Goal: Transaction & Acquisition: Register for event/course

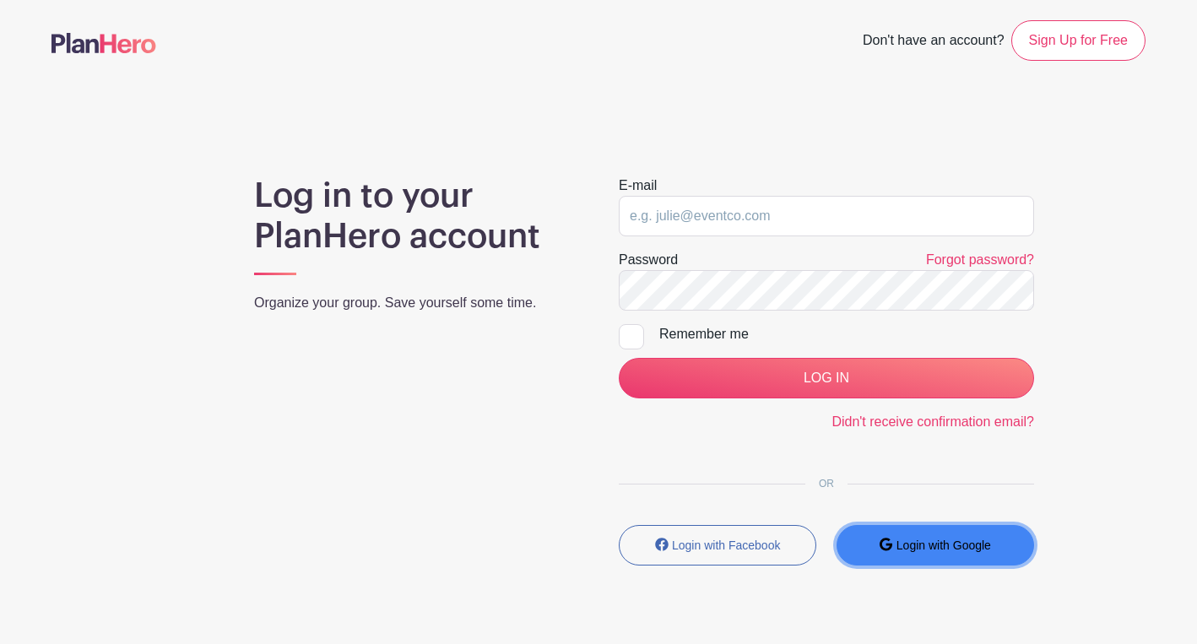
click at [907, 551] on small "Login with Google" at bounding box center [944, 546] width 95 height 14
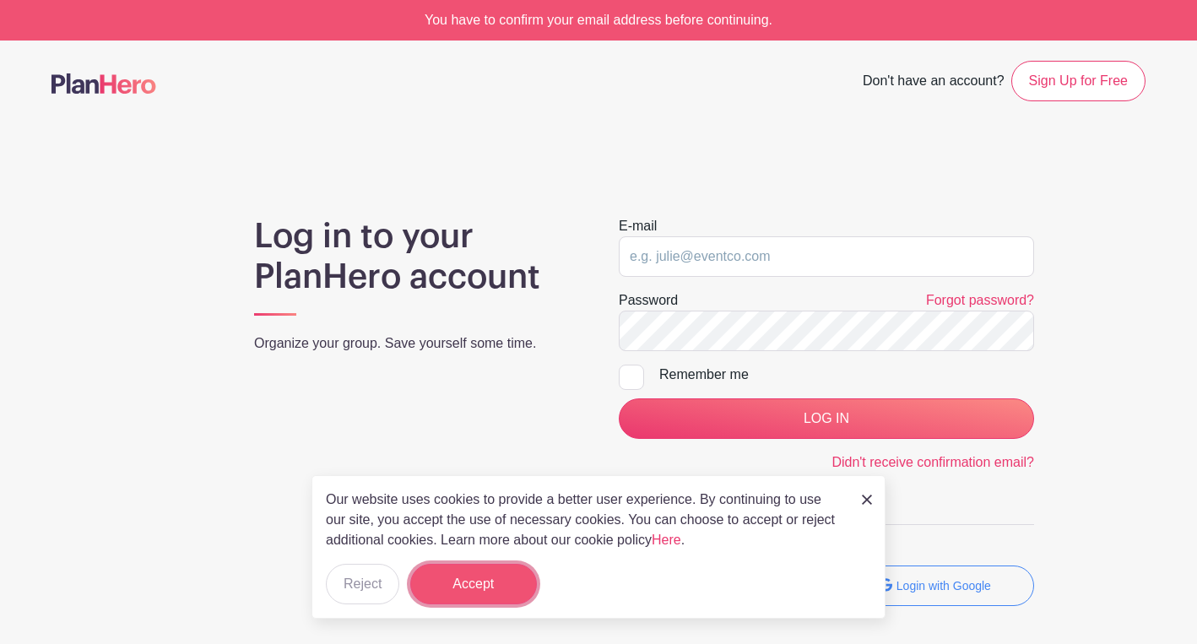
click at [500, 590] on button "Accept" at bounding box center [473, 584] width 127 height 41
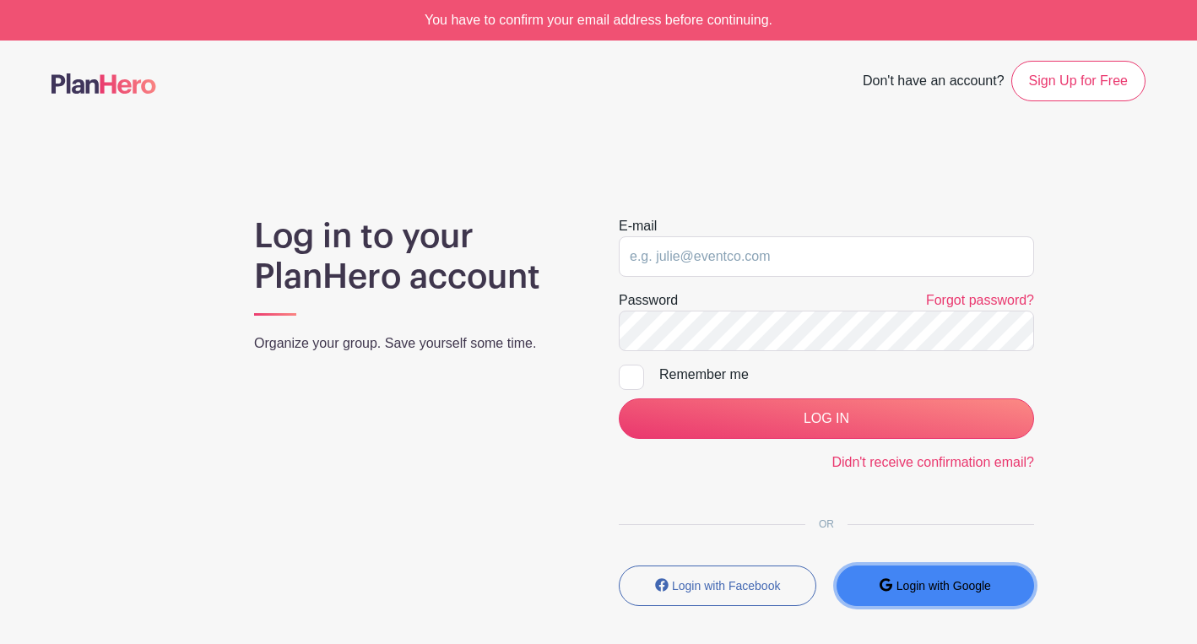
click at [905, 589] on small "Login with Google" at bounding box center [944, 586] width 95 height 14
click at [942, 577] on button "Login with Google" at bounding box center [936, 586] width 198 height 41
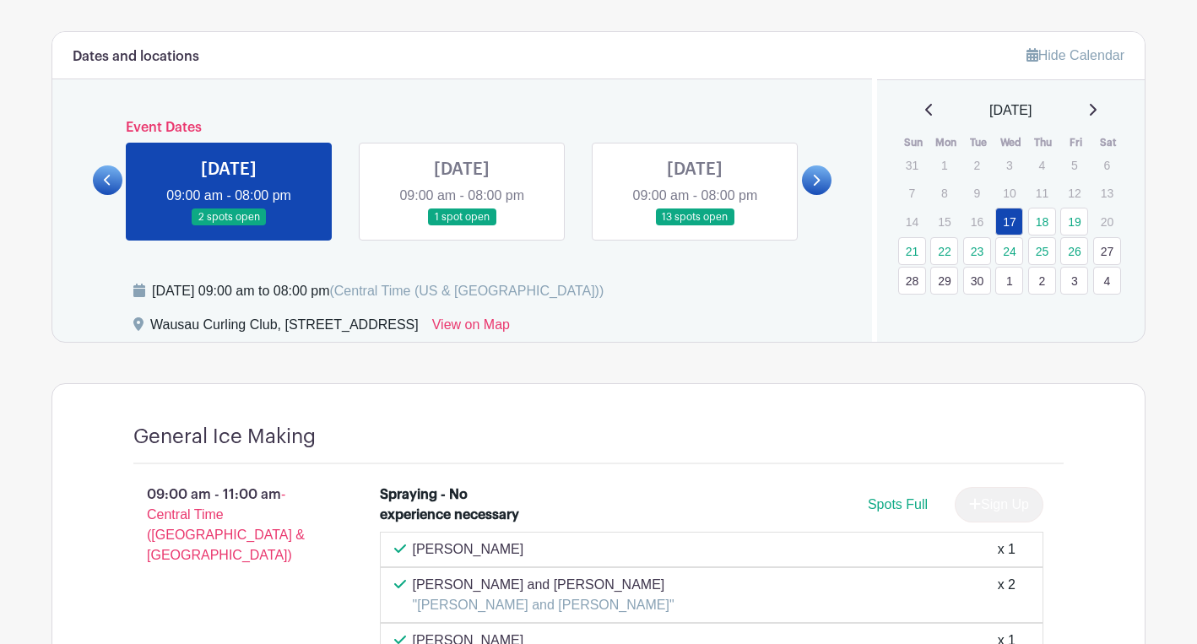
scroll to position [674, 0]
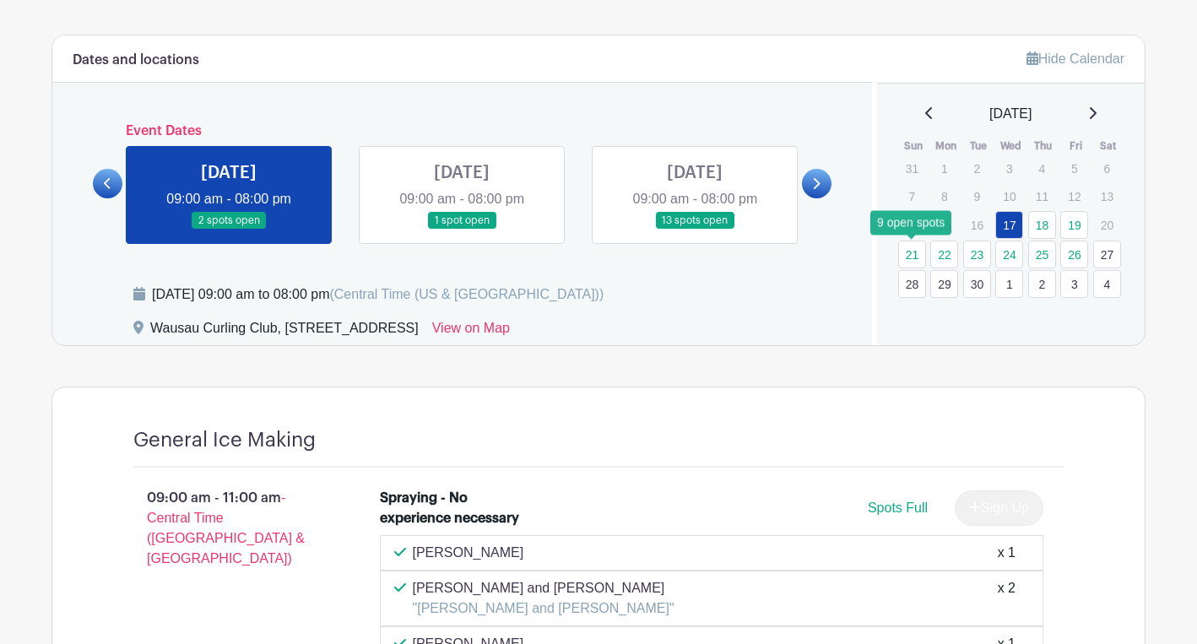
click at [911, 252] on link "21" at bounding box center [912, 255] width 28 height 28
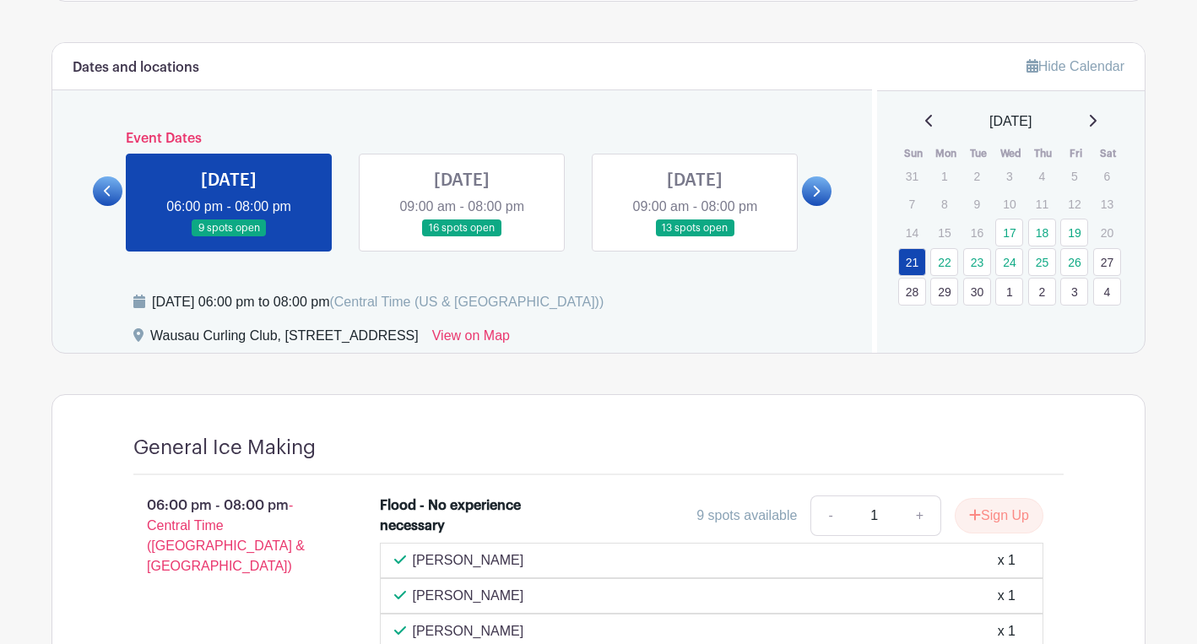
scroll to position [665, 0]
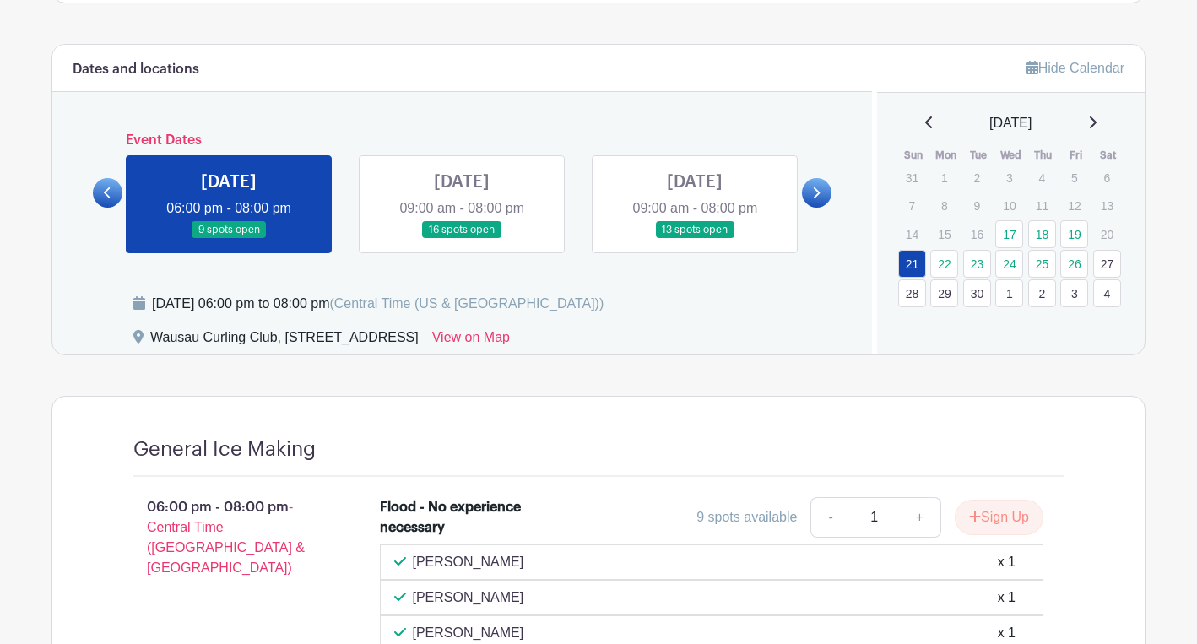
click at [695, 239] on link at bounding box center [695, 239] width 0 height 0
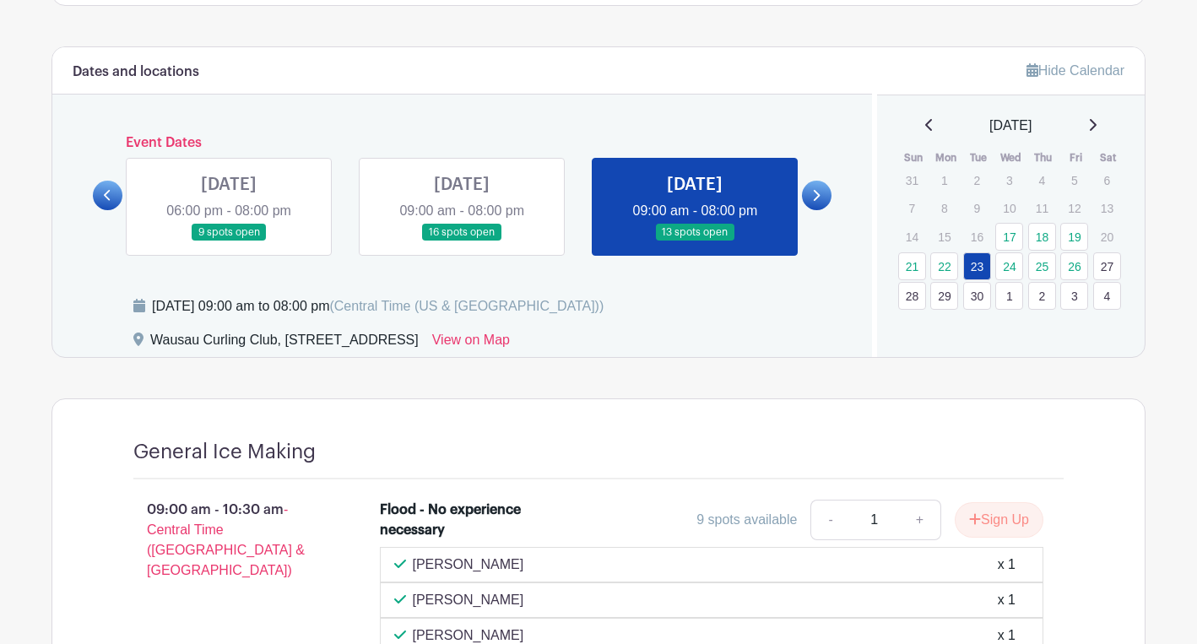
scroll to position [663, 0]
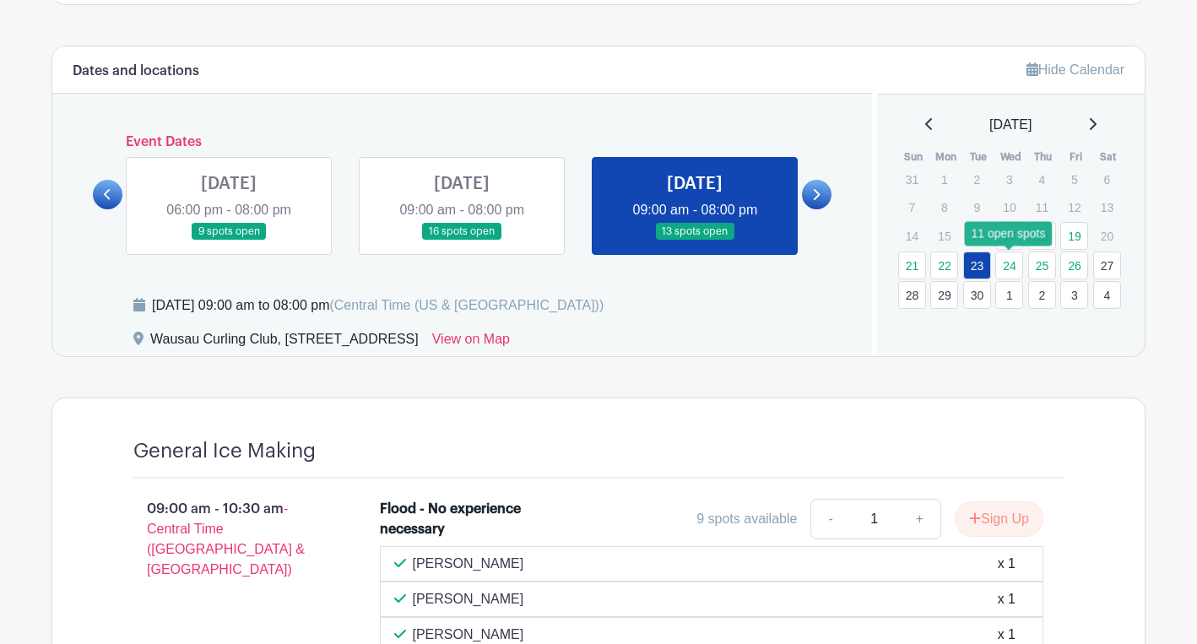
click at [1012, 263] on link "24" at bounding box center [1010, 266] width 28 height 28
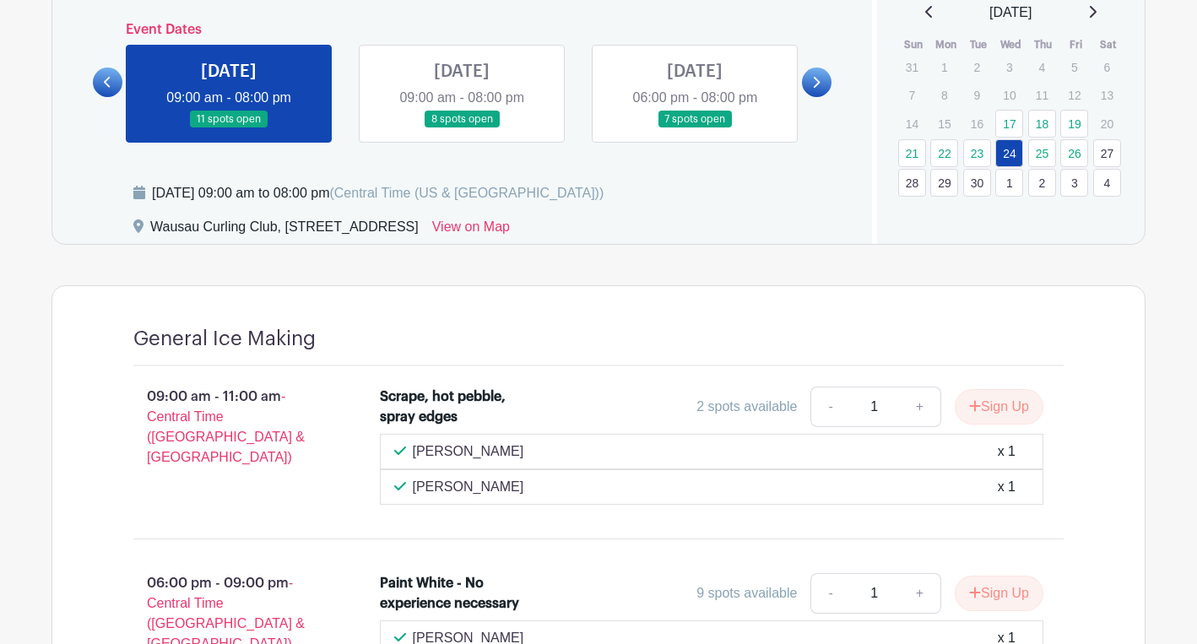
scroll to position [773, 0]
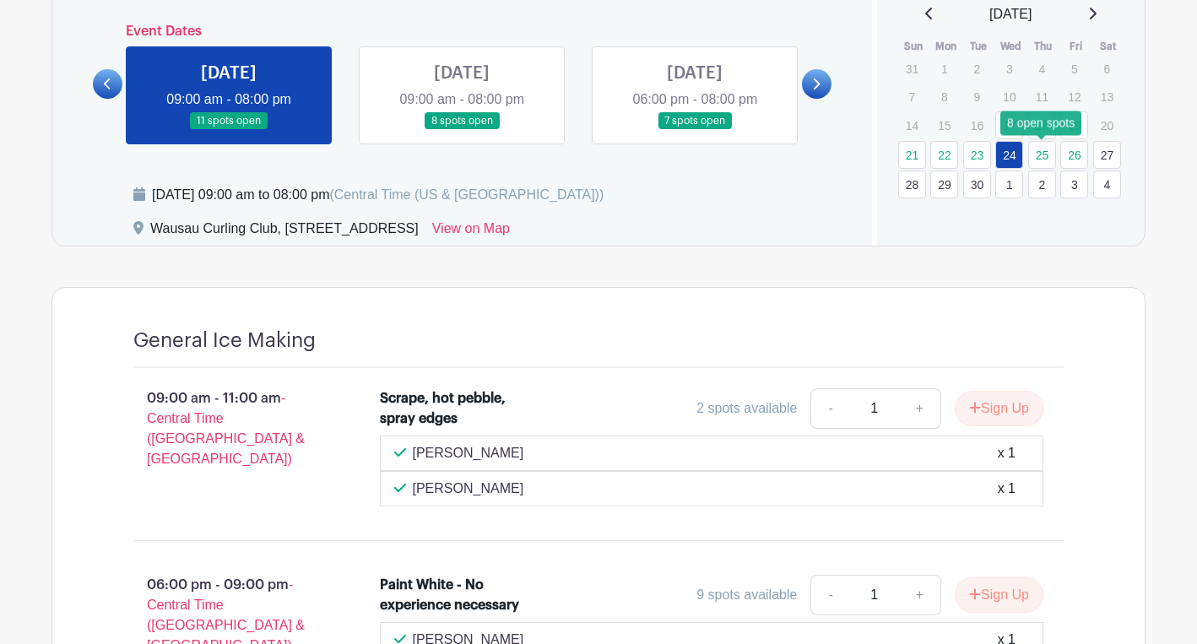
click at [1042, 159] on link "25" at bounding box center [1042, 155] width 28 height 28
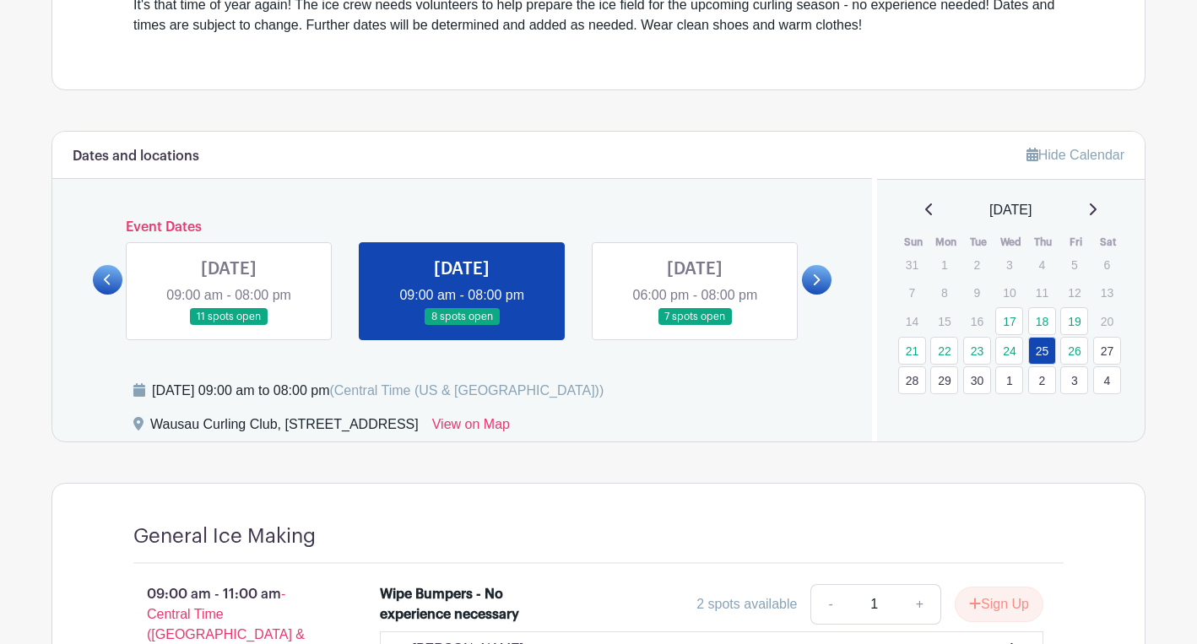
scroll to position [582, 0]
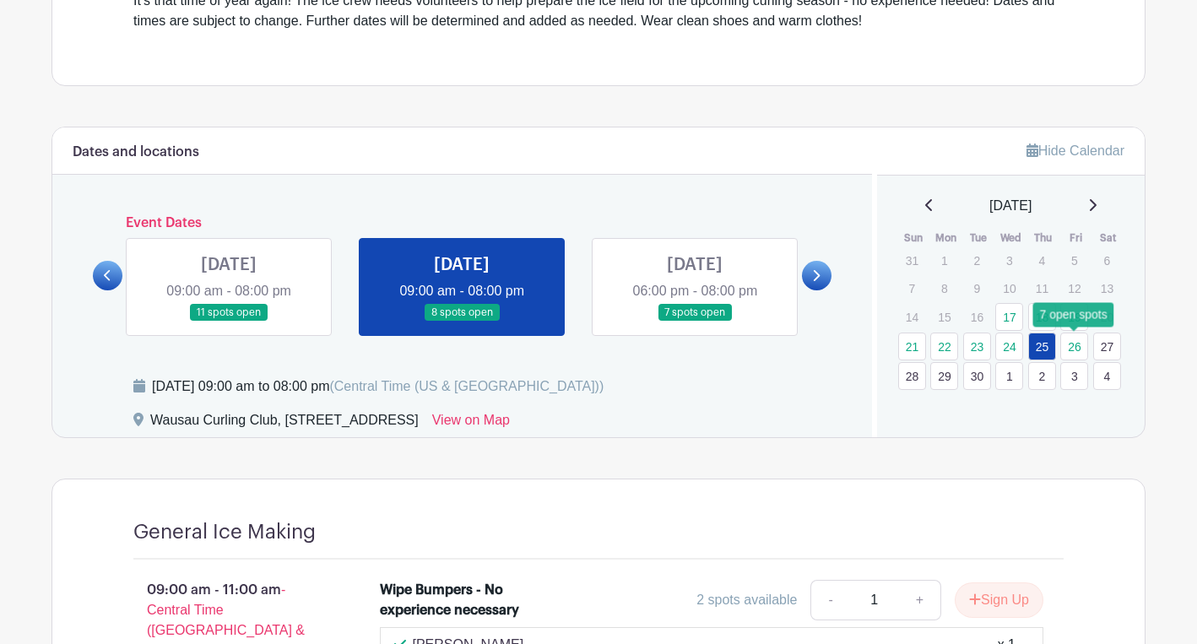
click at [1073, 350] on link "26" at bounding box center [1075, 347] width 28 height 28
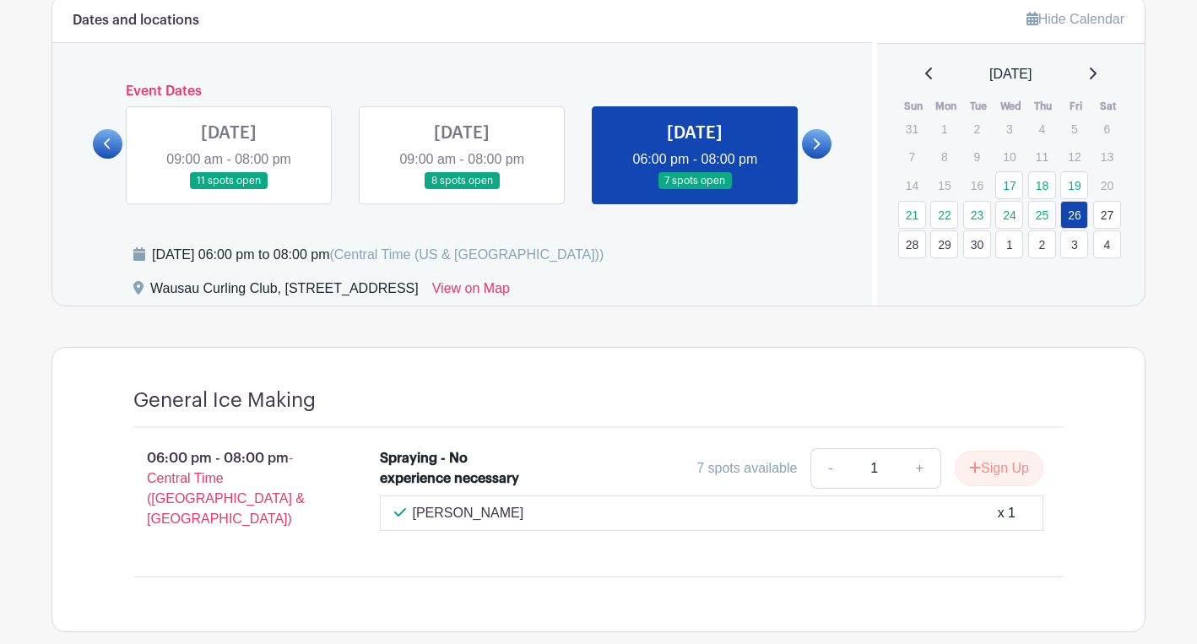
scroll to position [699, 0]
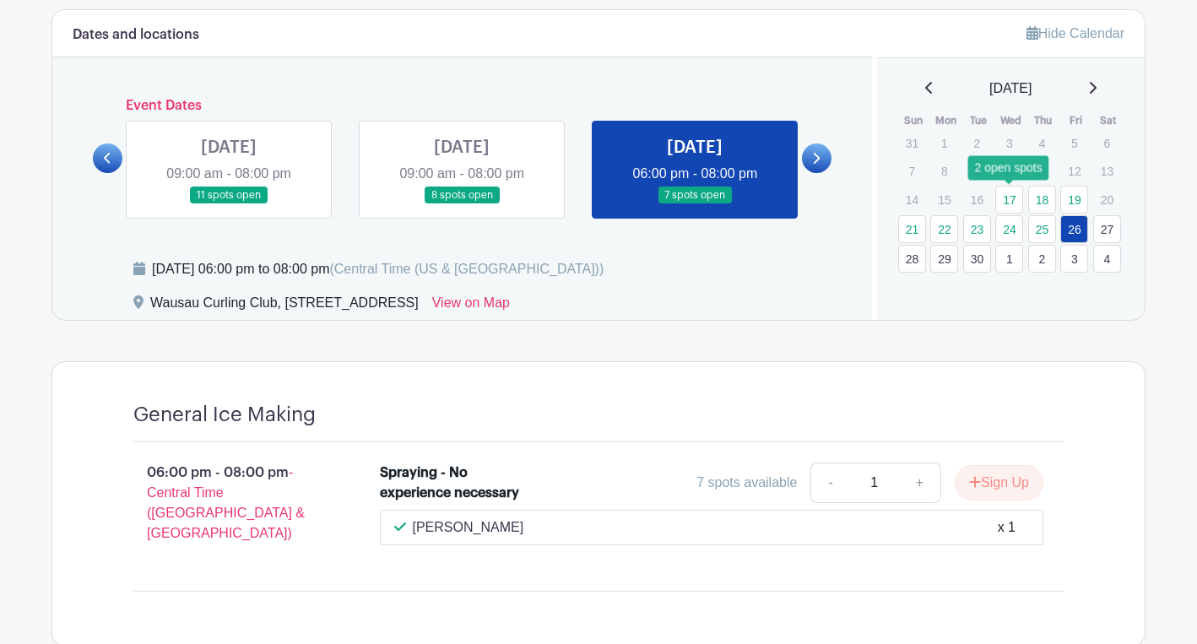
click at [1010, 198] on link "17" at bounding box center [1010, 200] width 28 height 28
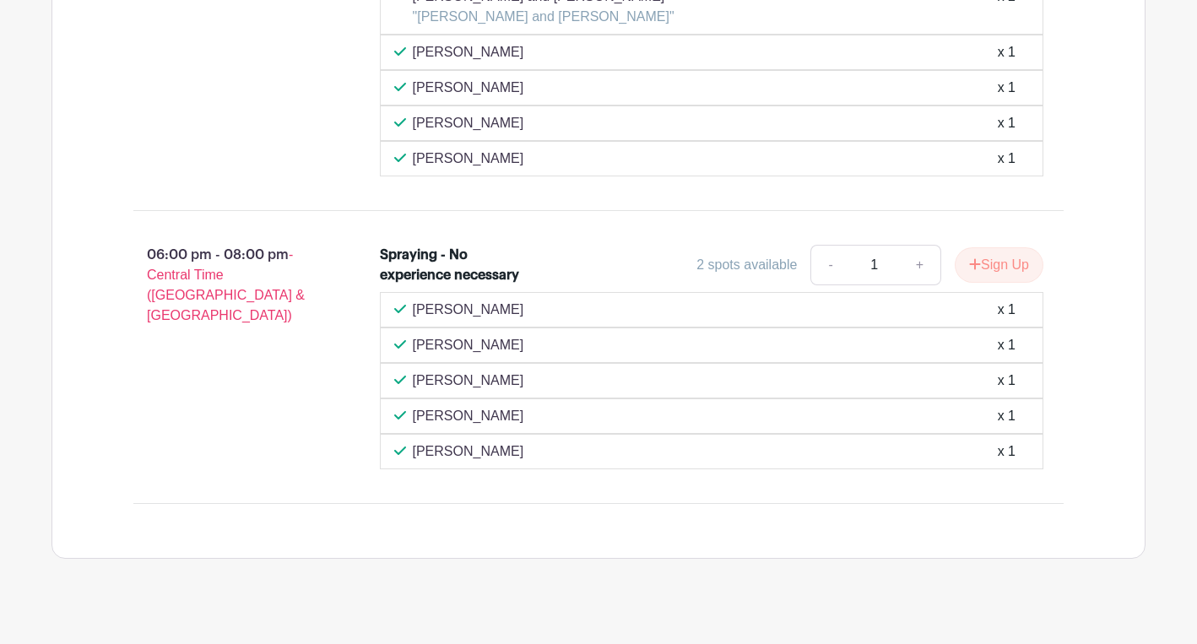
scroll to position [1267, 0]
click at [920, 285] on link "+" at bounding box center [920, 264] width 42 height 41
type input "2"
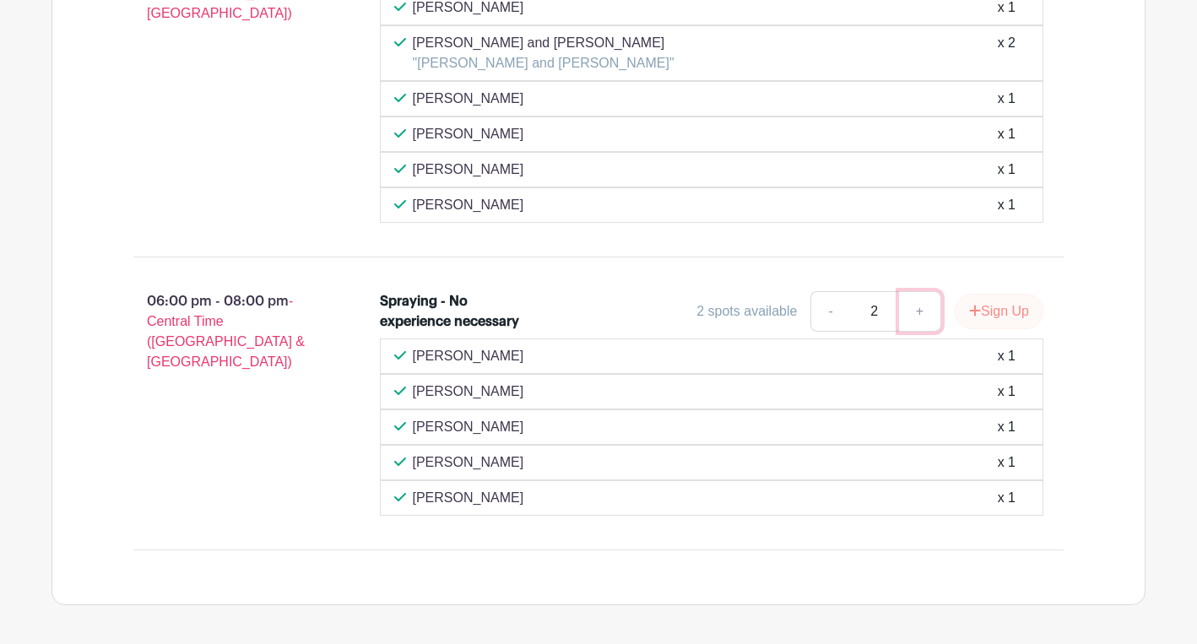
scroll to position [1224, 0]
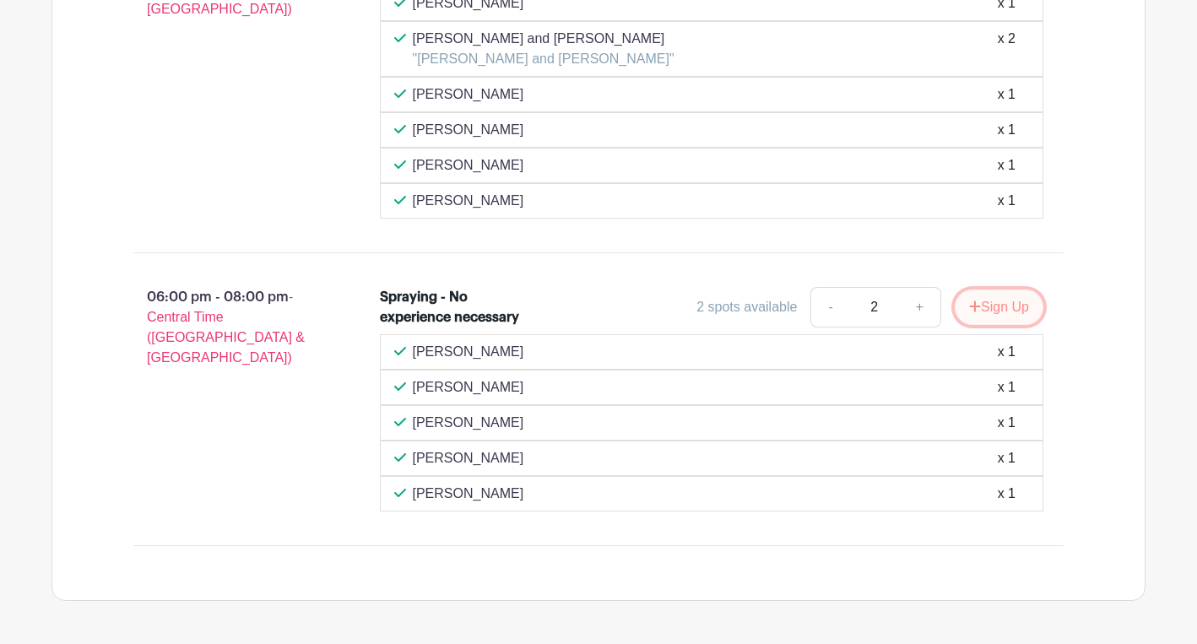
click at [1001, 325] on button "Sign Up" at bounding box center [999, 307] width 89 height 35
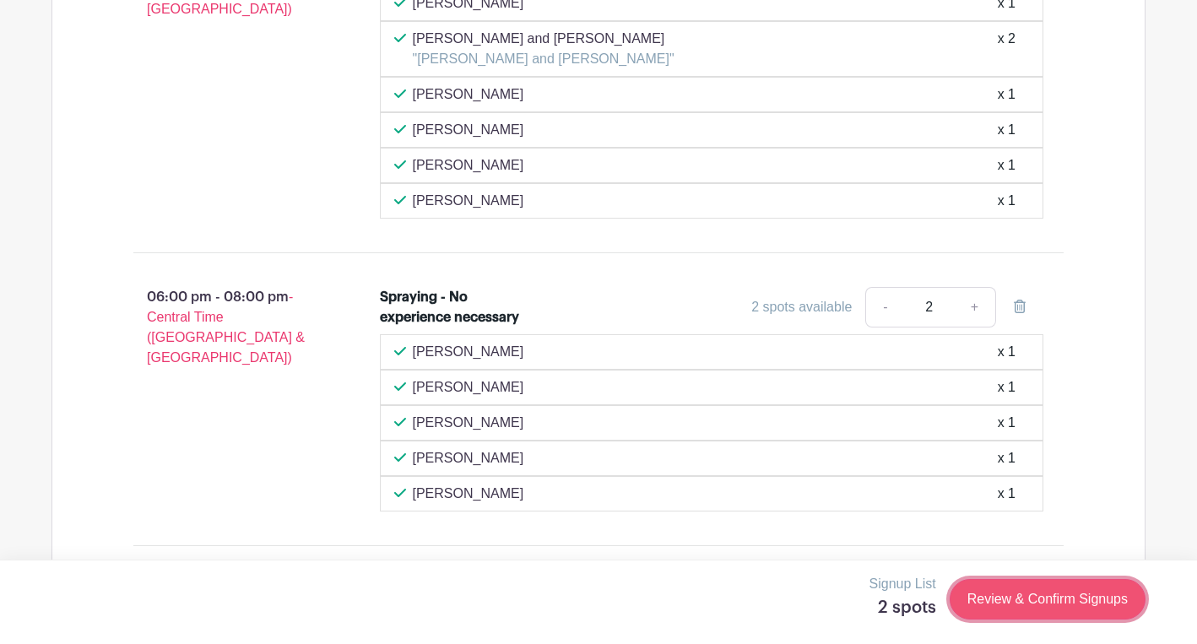
click at [1006, 595] on link "Review & Confirm Signups" at bounding box center [1048, 599] width 196 height 41
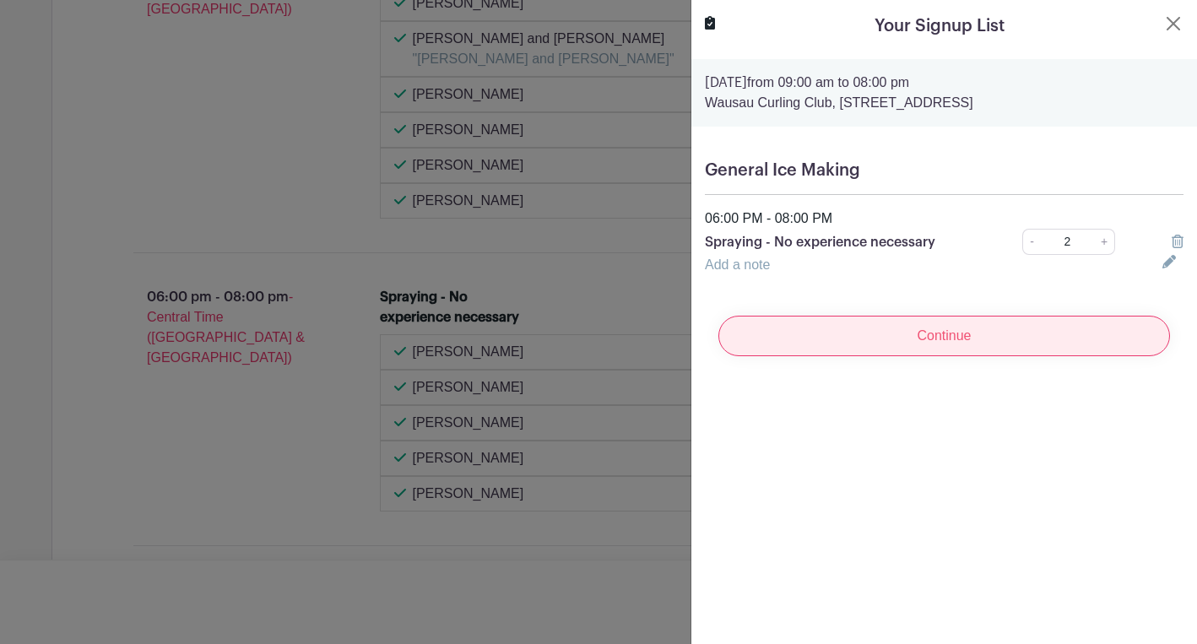
click at [964, 336] on input "Continue" at bounding box center [945, 336] width 452 height 41
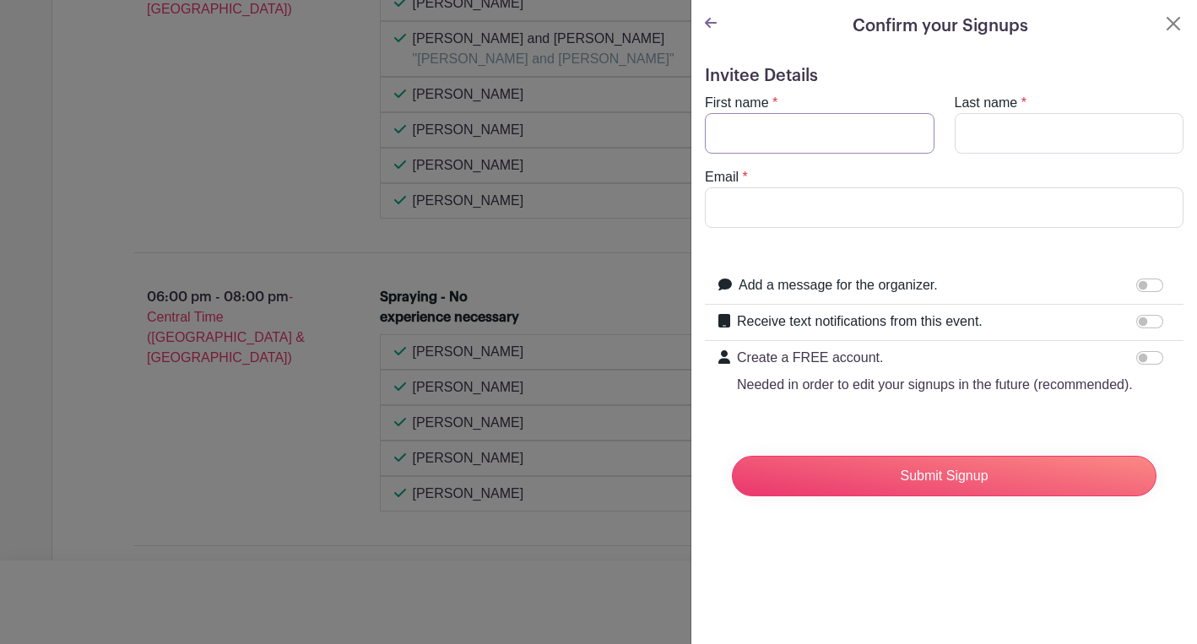
click at [833, 133] on input "First name" at bounding box center [820, 133] width 230 height 41
type input "[PERSON_NAME]"
type input "[EMAIL_ADDRESS][DOMAIN_NAME]"
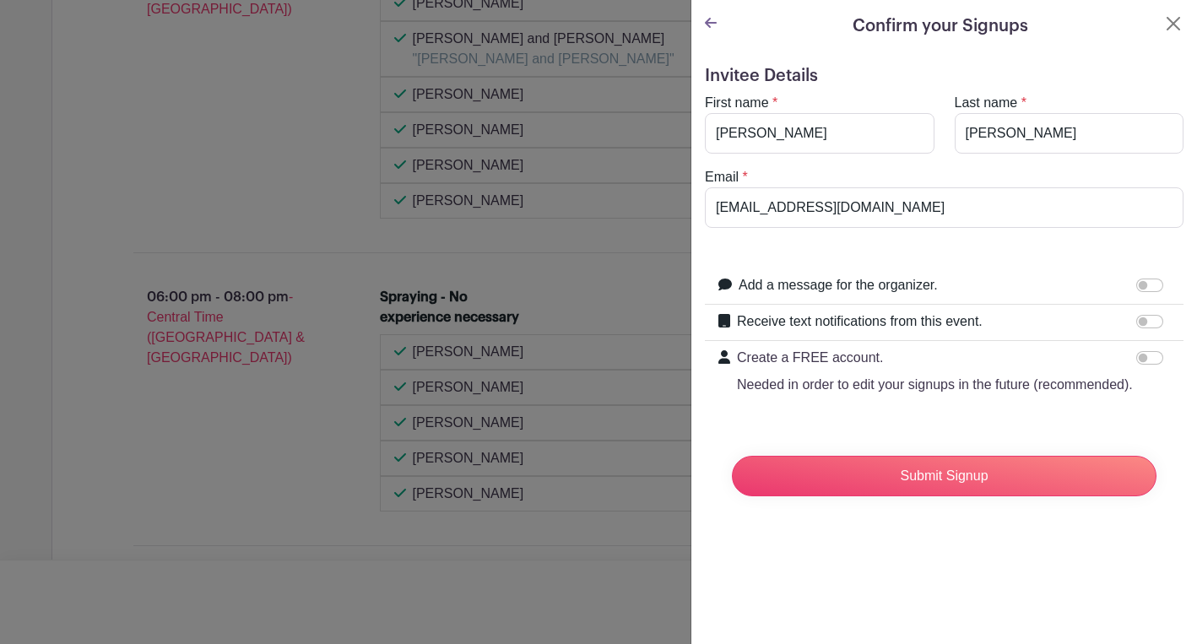
click at [1065, 57] on div "Invitee Details First name * [PERSON_NAME] Last name * [PERSON_NAME] Email * [E…" at bounding box center [945, 294] width 506 height 485
click at [1144, 355] on input "Create a FREE account. Needed in order to edit your signups in the future (reco…" at bounding box center [1150, 358] width 27 height 14
checkbox input "true"
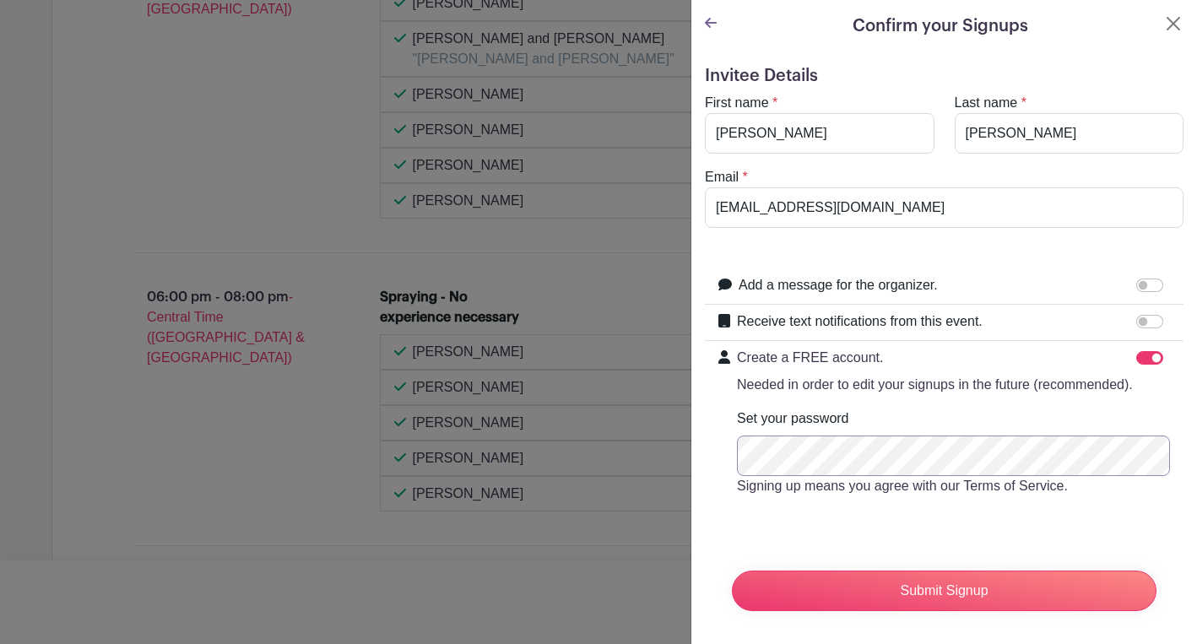
scroll to position [8, 0]
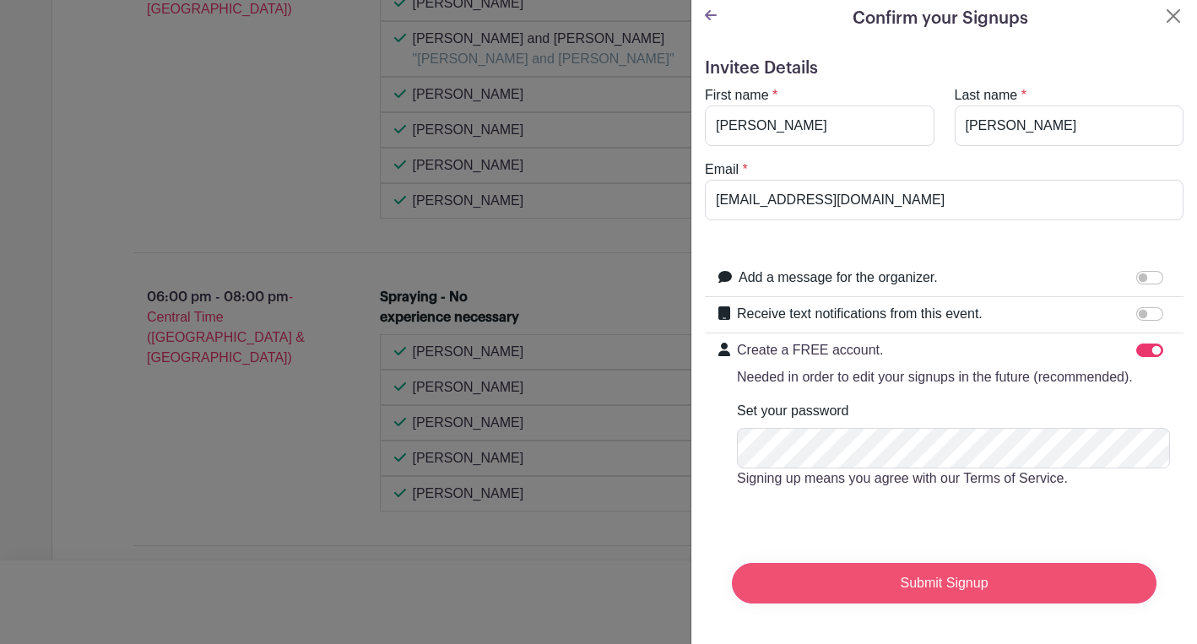
click at [949, 579] on input "Submit Signup" at bounding box center [944, 583] width 425 height 41
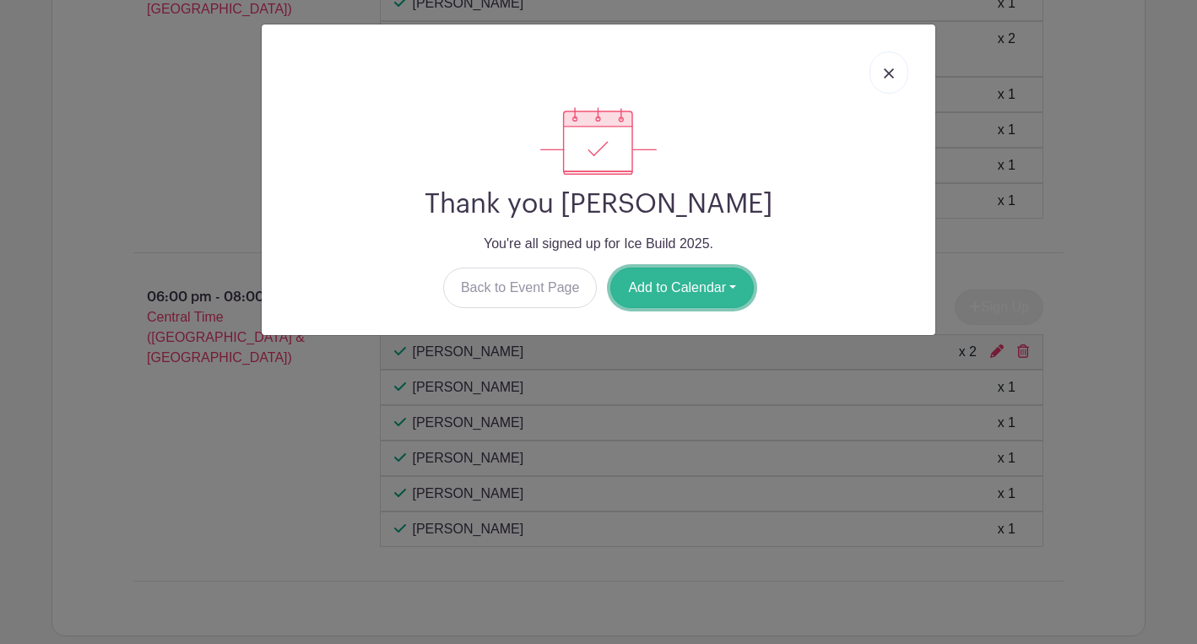
click at [680, 287] on button "Add to Calendar" at bounding box center [683, 288] width 144 height 41
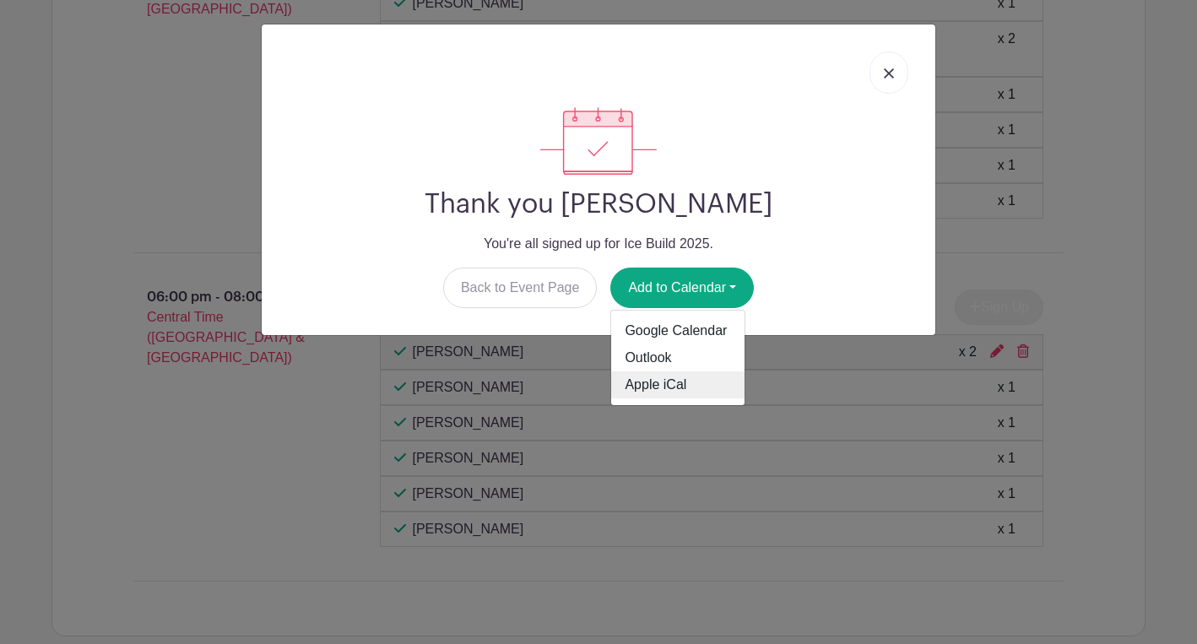
click at [662, 383] on link "Apple iCal" at bounding box center [677, 385] width 133 height 27
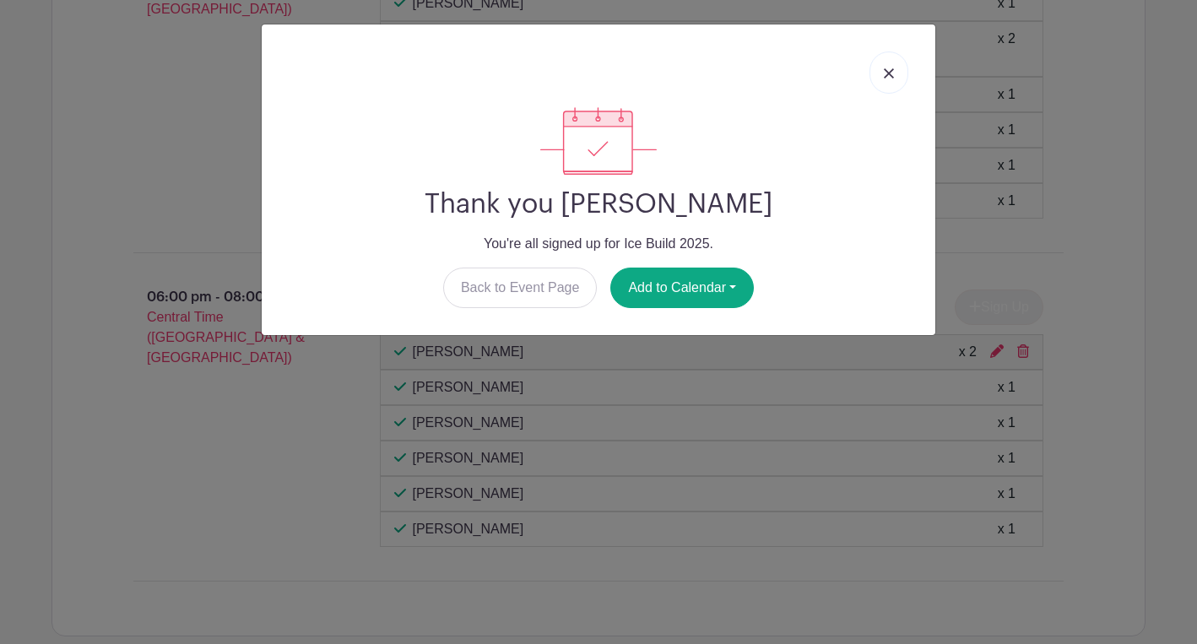
click at [889, 74] on img at bounding box center [889, 73] width 10 height 10
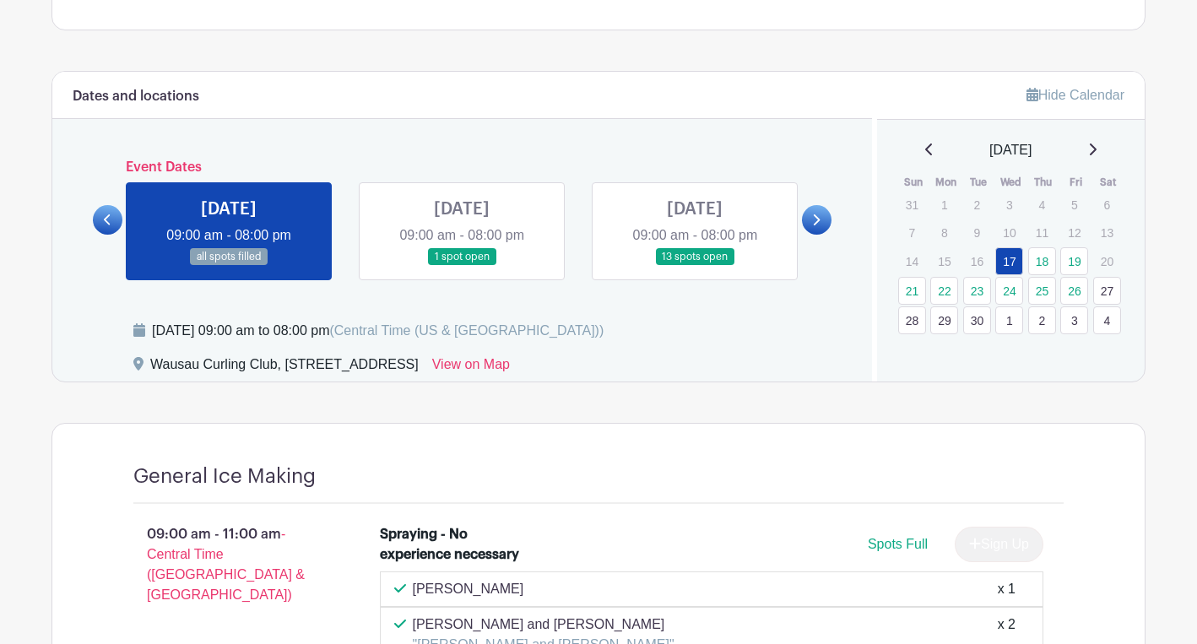
scroll to position [634, 0]
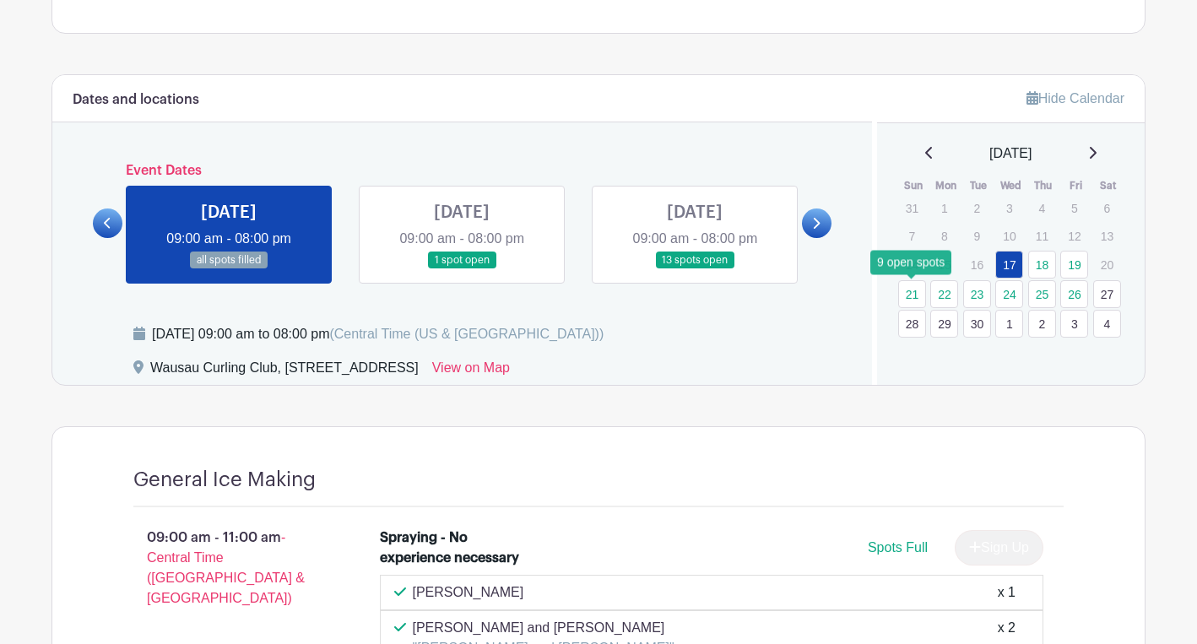
click at [914, 296] on link "21" at bounding box center [912, 294] width 28 height 28
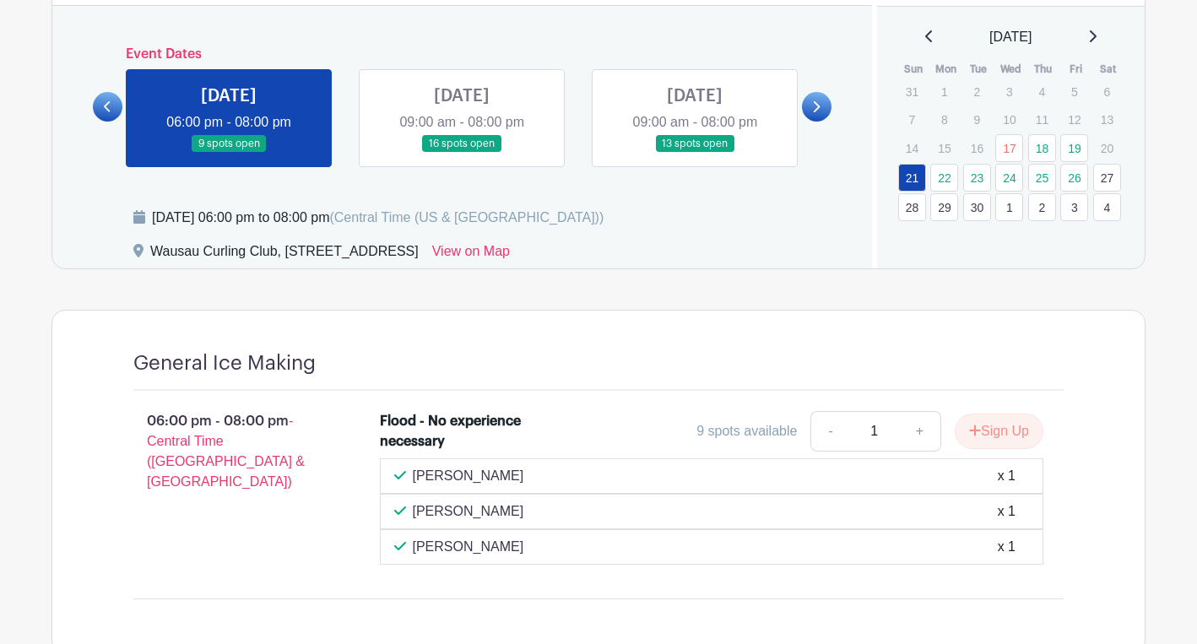
scroll to position [757, 0]
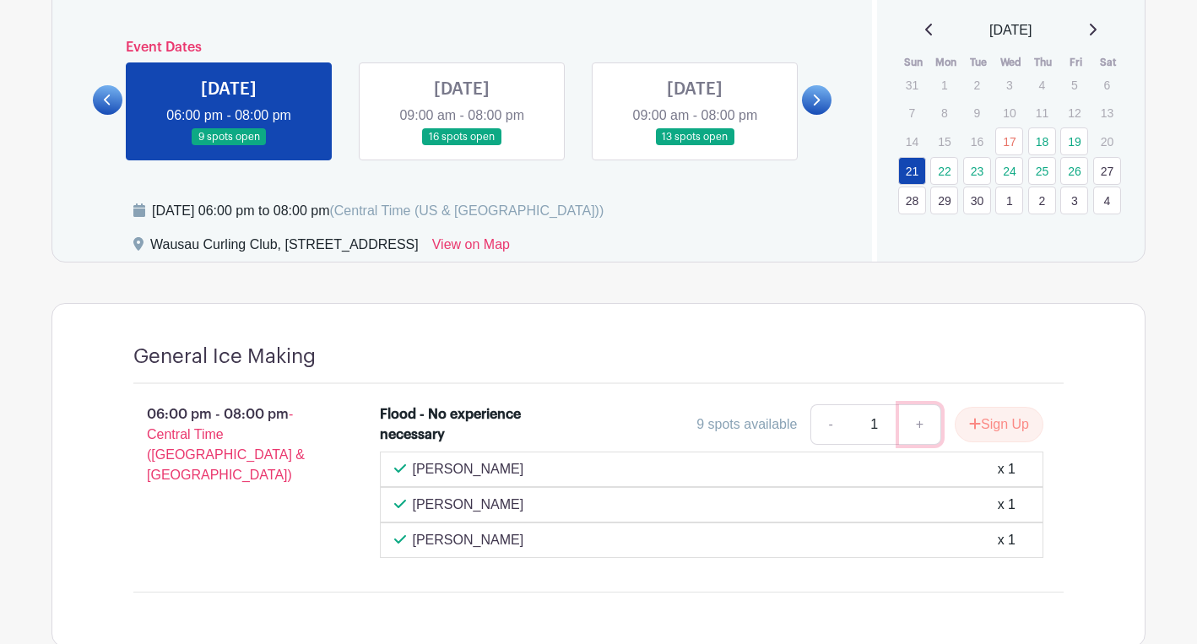
click at [914, 438] on link "+" at bounding box center [920, 424] width 42 height 41
type input "2"
click at [1001, 433] on button "Sign Up" at bounding box center [999, 424] width 89 height 35
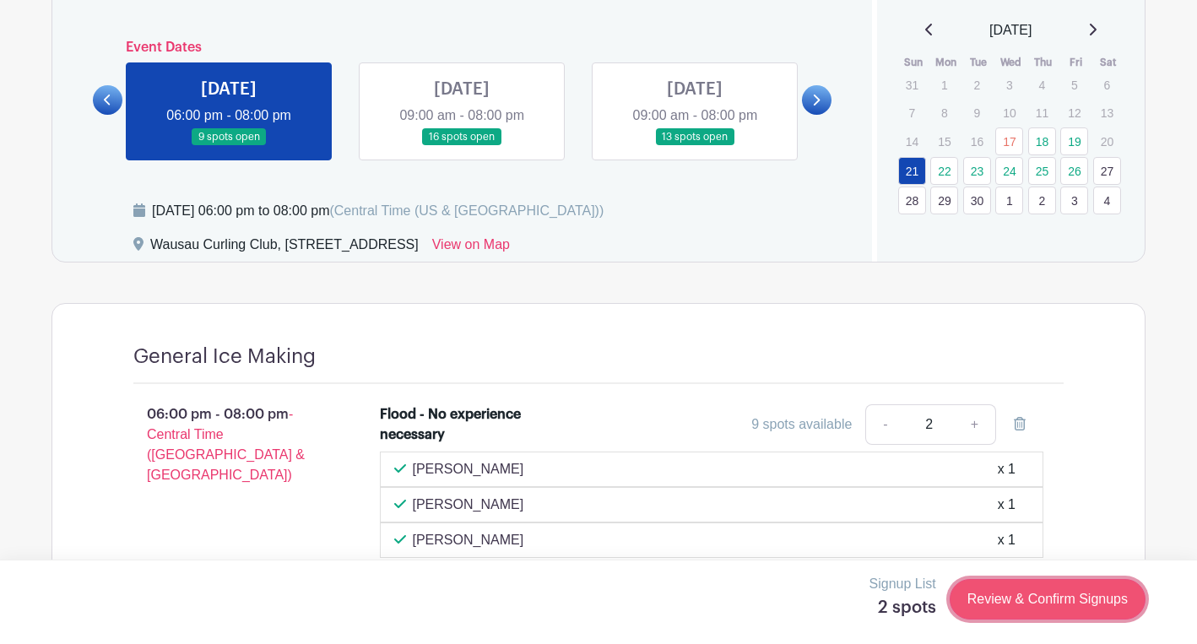
click at [1039, 595] on link "Review & Confirm Signups" at bounding box center [1048, 599] width 196 height 41
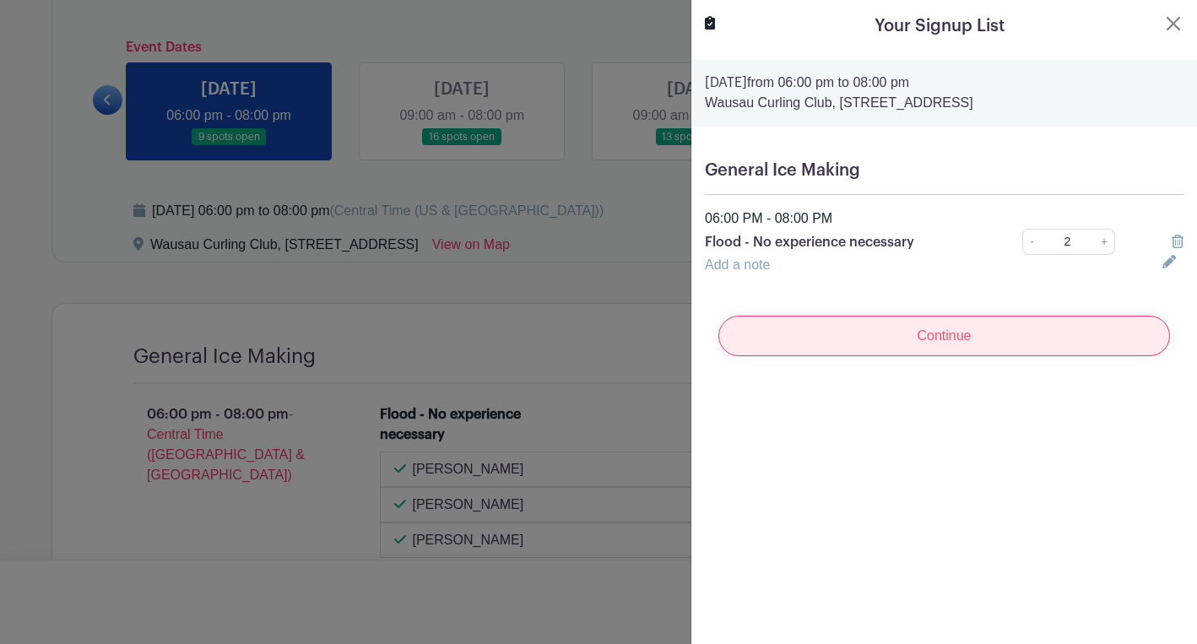
click at [988, 338] on input "Continue" at bounding box center [945, 336] width 452 height 41
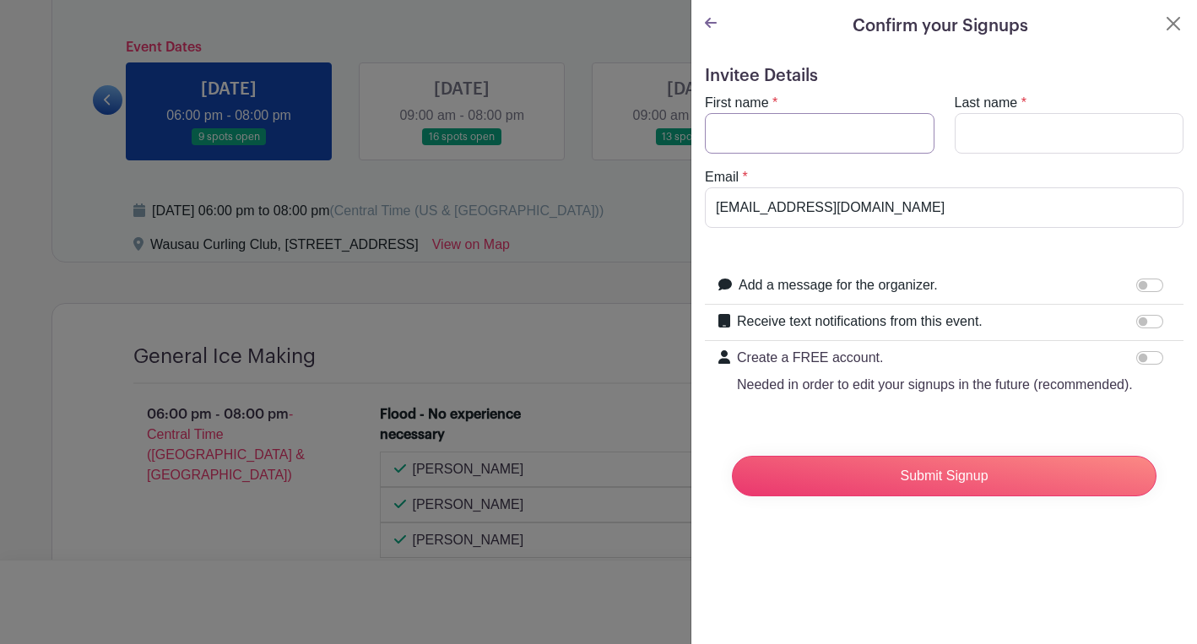
click at [860, 131] on input "First name" at bounding box center [820, 133] width 230 height 41
type input "[PERSON_NAME]"
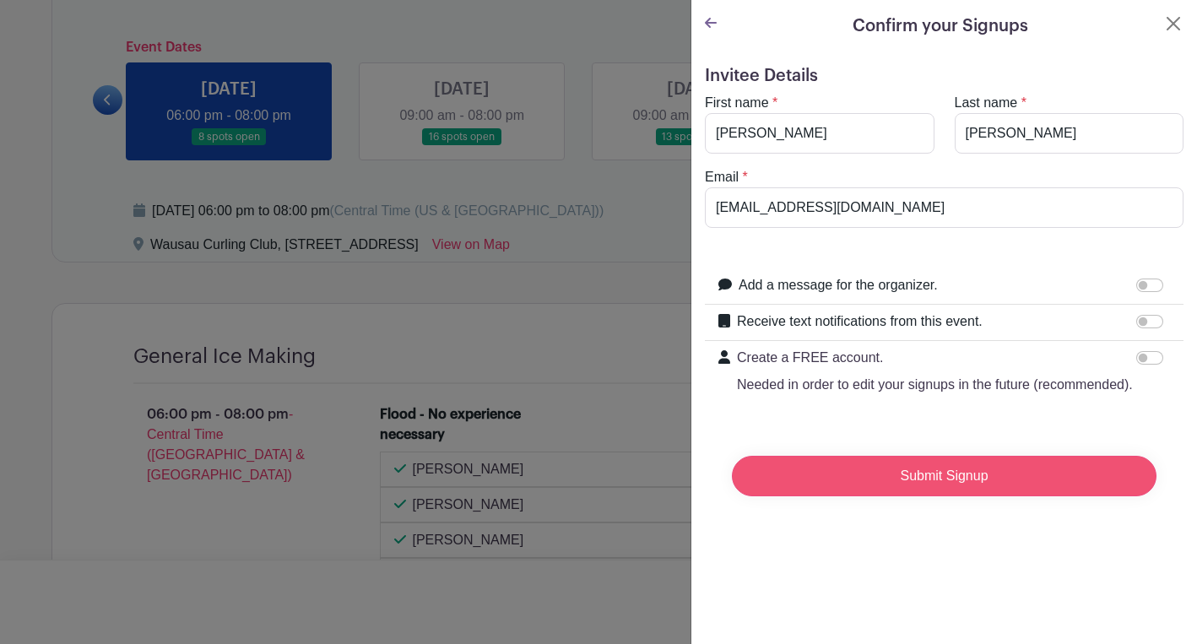
click at [971, 471] on input "Submit Signup" at bounding box center [944, 476] width 425 height 41
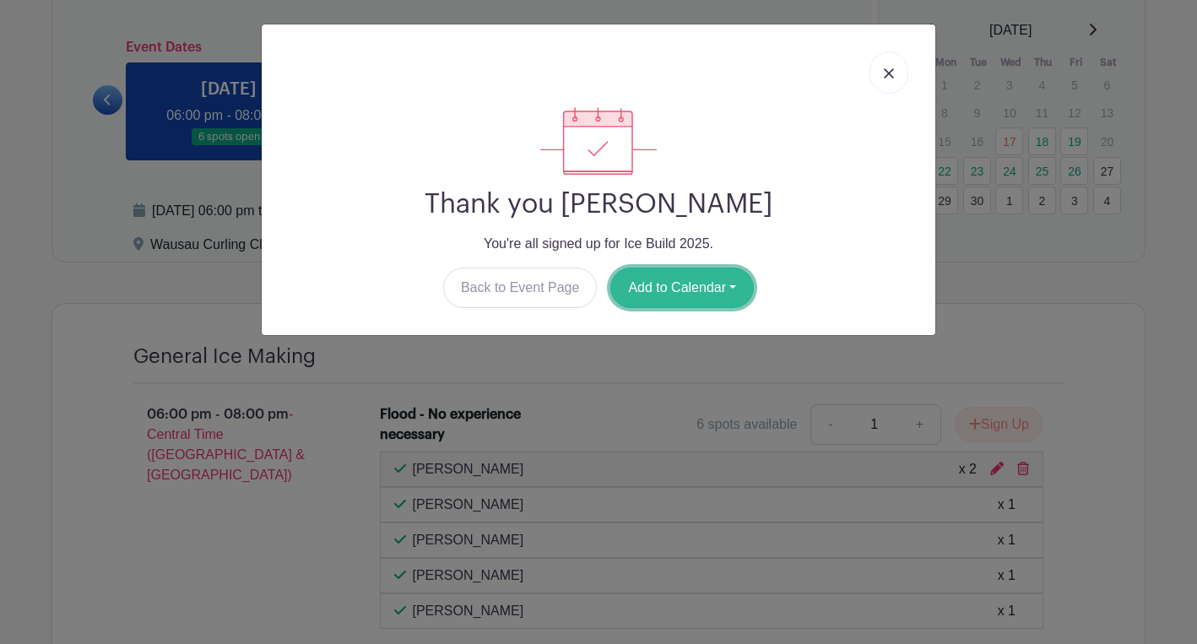
click at [708, 284] on button "Add to Calendar" at bounding box center [683, 288] width 144 height 41
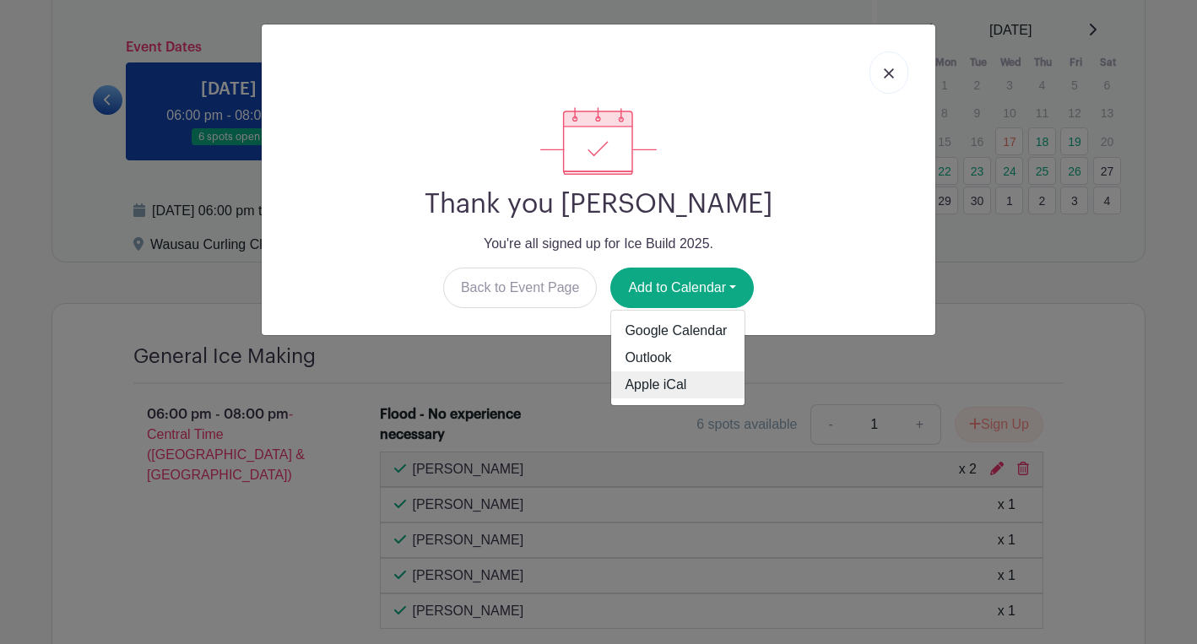
click at [670, 385] on link "Apple iCal" at bounding box center [677, 385] width 133 height 27
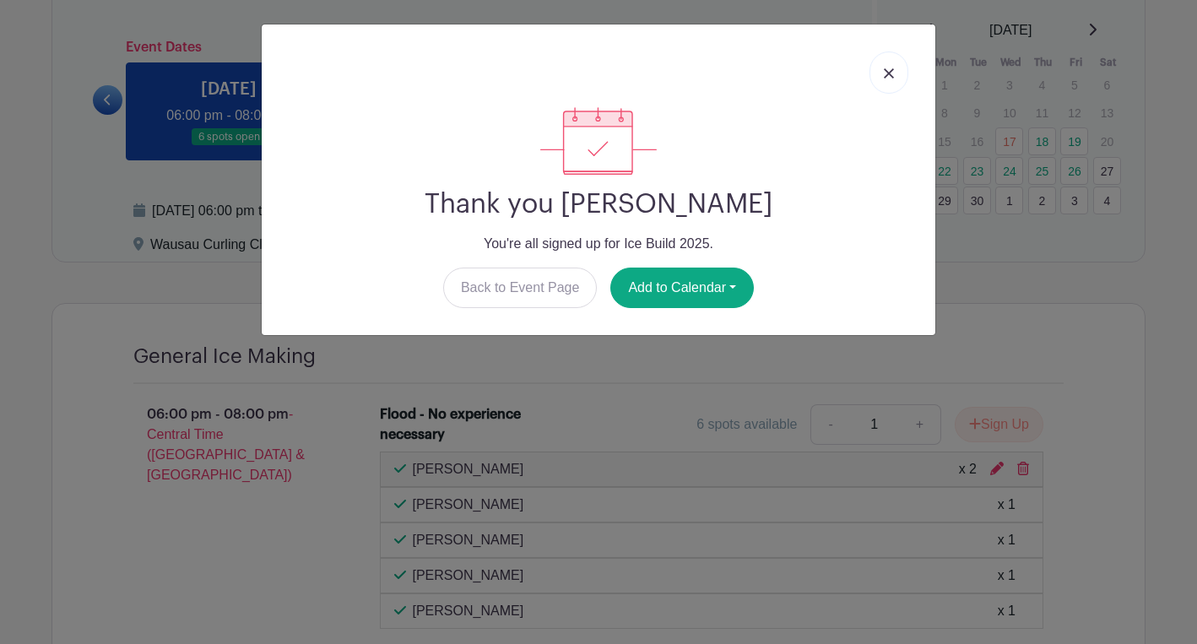
click at [889, 73] on img at bounding box center [889, 73] width 10 height 10
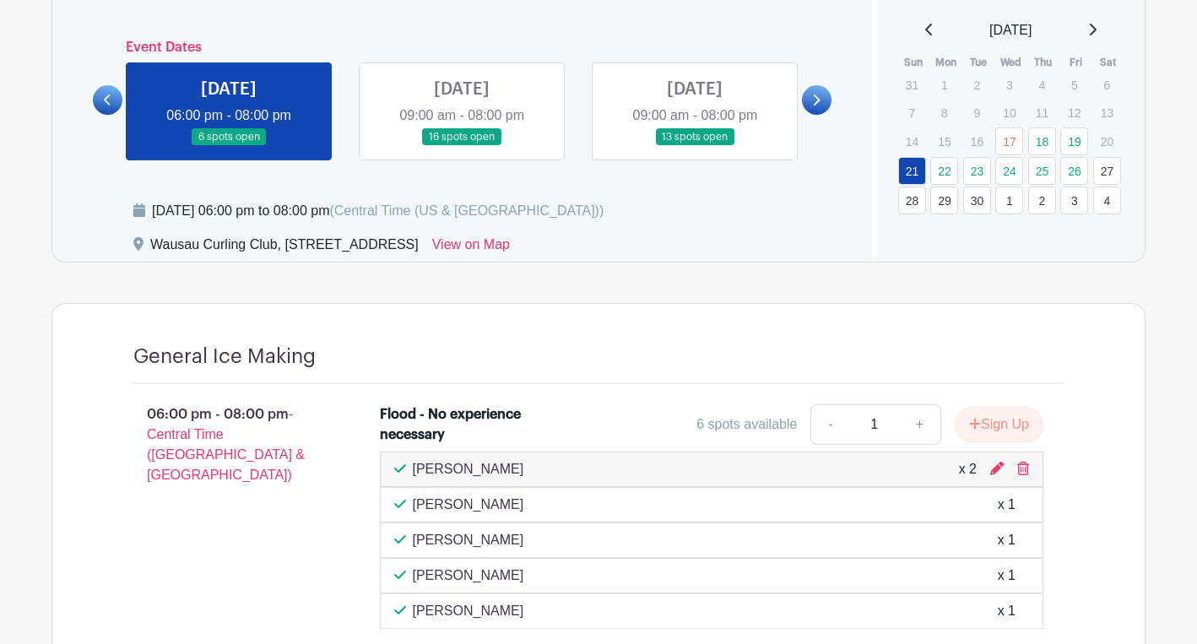
click at [462, 146] on link at bounding box center [462, 146] width 0 height 0
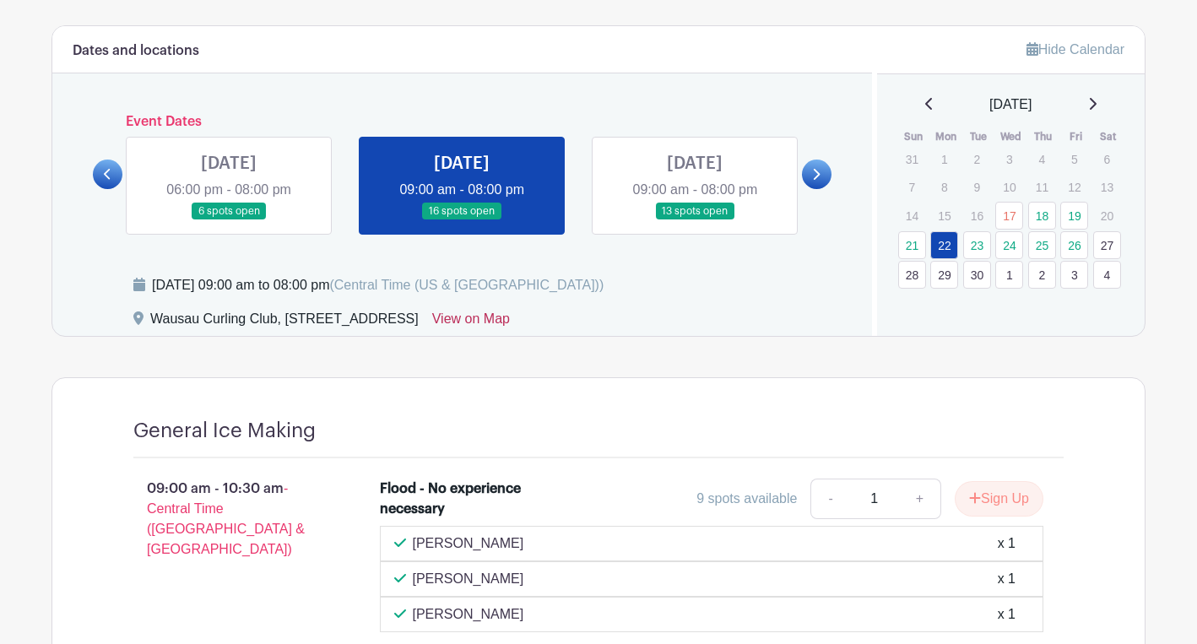
scroll to position [679, 0]
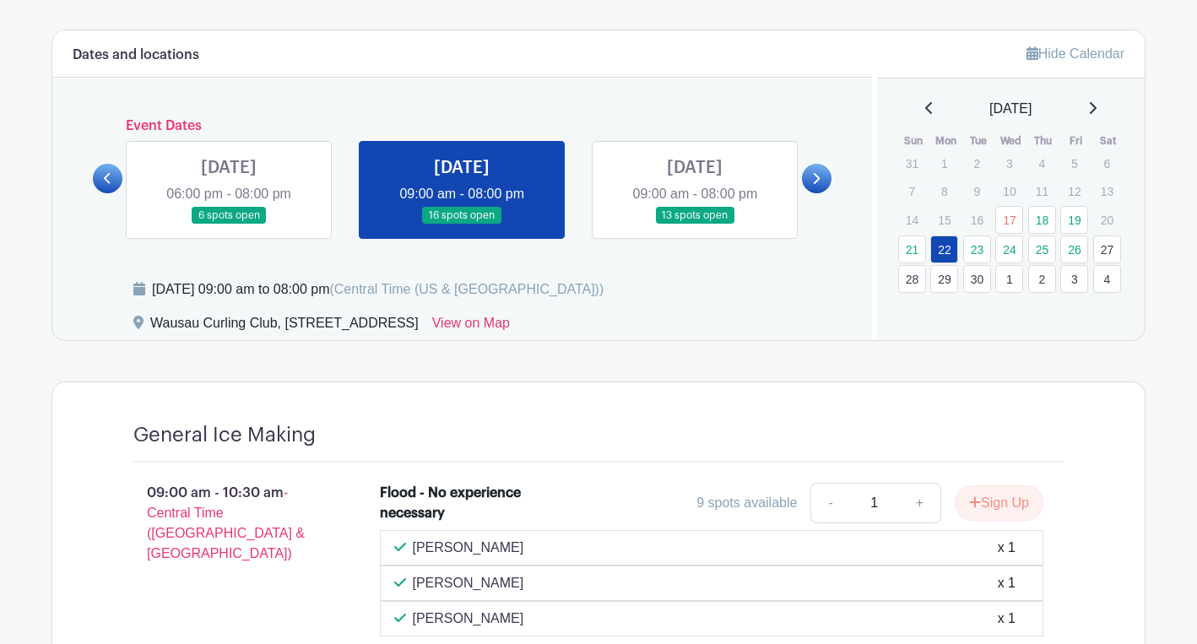
click at [695, 225] on link at bounding box center [695, 225] width 0 height 0
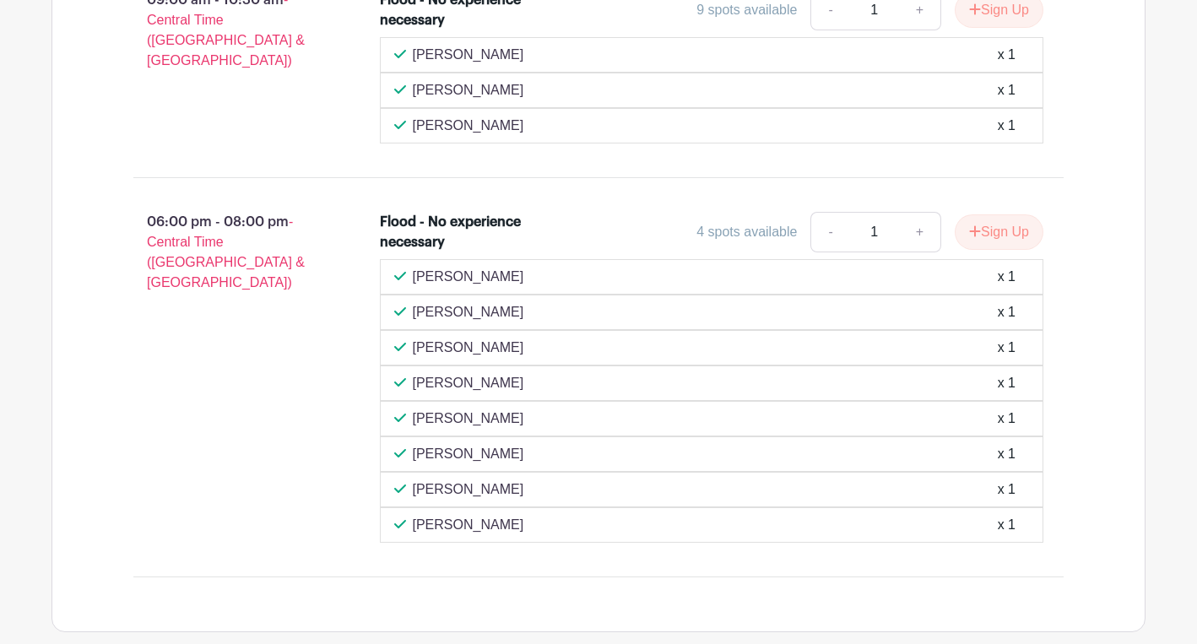
scroll to position [1175, 0]
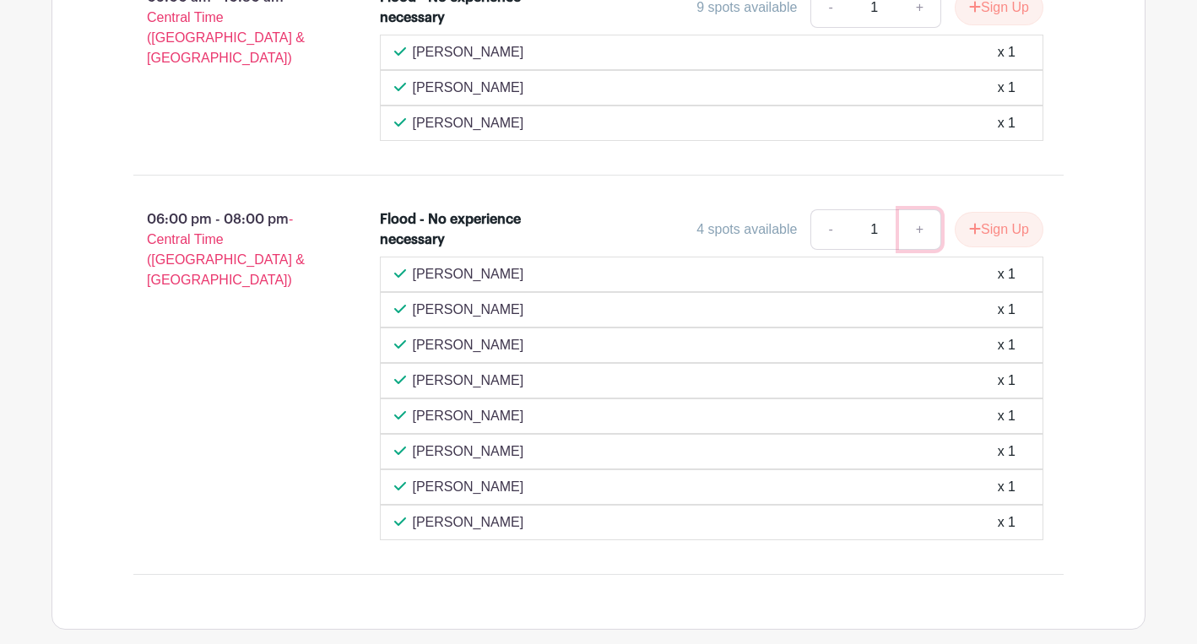
click at [917, 250] on link "+" at bounding box center [920, 229] width 42 height 41
type input "2"
click at [1008, 247] on button "Sign Up" at bounding box center [999, 229] width 89 height 35
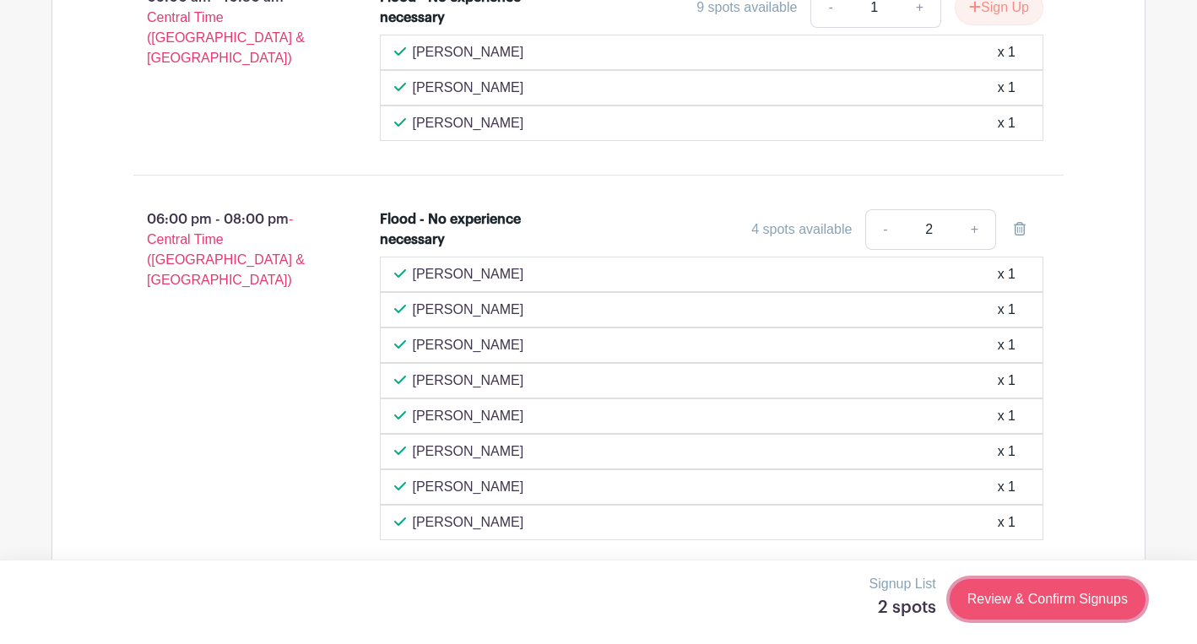
click at [1029, 598] on link "Review & Confirm Signups" at bounding box center [1048, 599] width 196 height 41
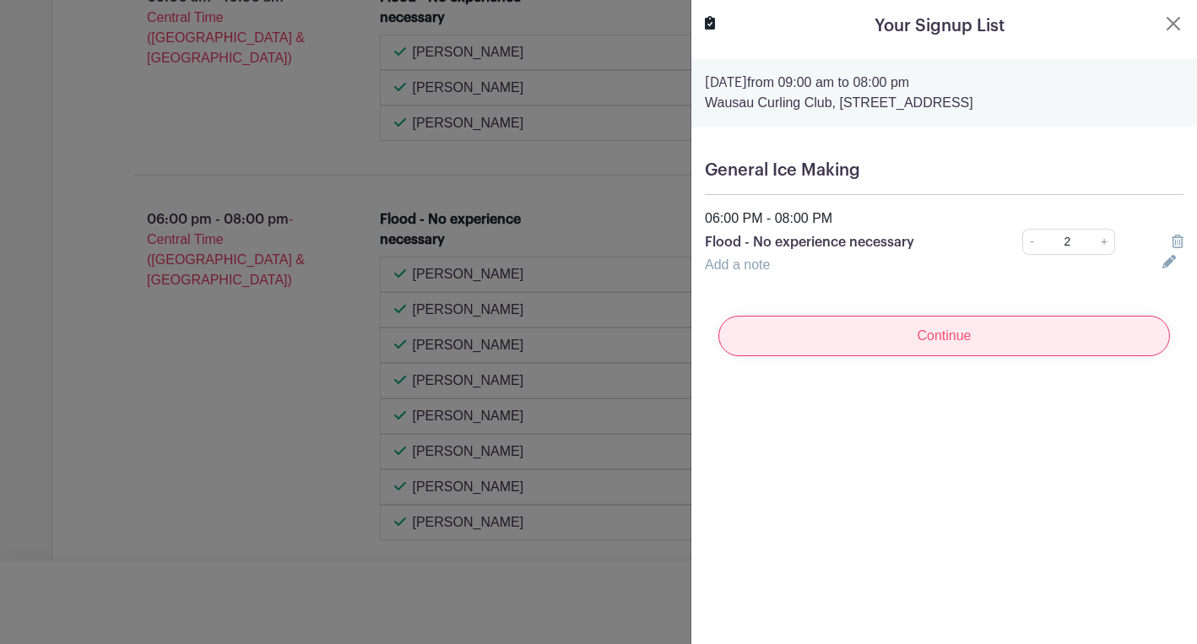
click at [982, 342] on input "Continue" at bounding box center [945, 336] width 452 height 41
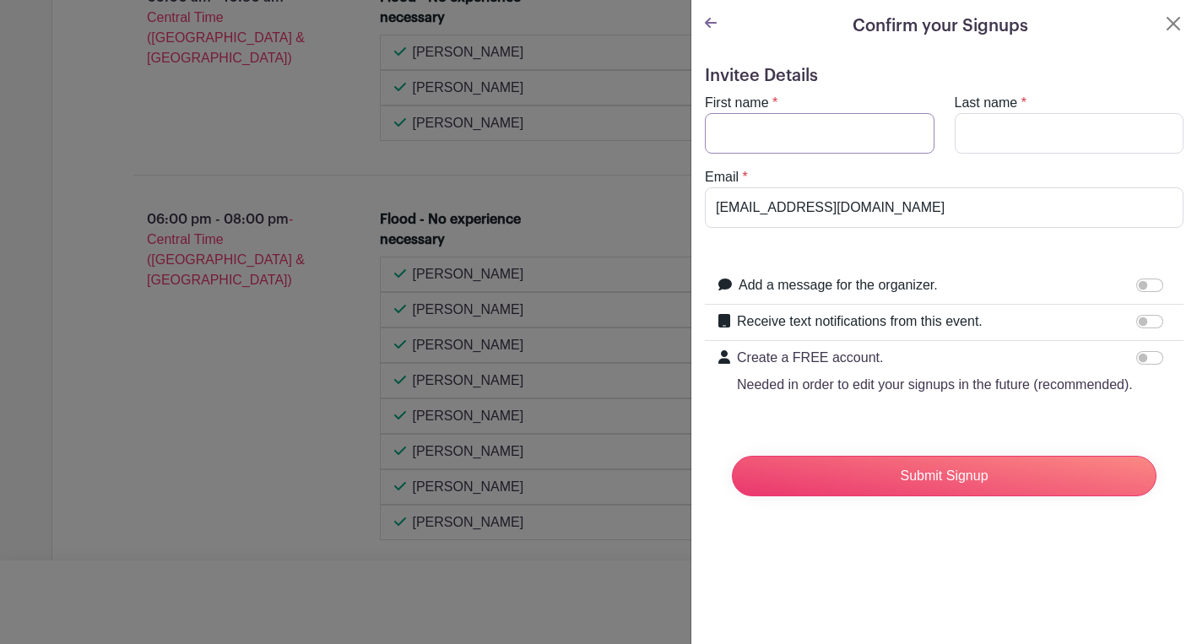
click at [879, 139] on input "First name" at bounding box center [820, 133] width 230 height 41
type input "[PERSON_NAME]"
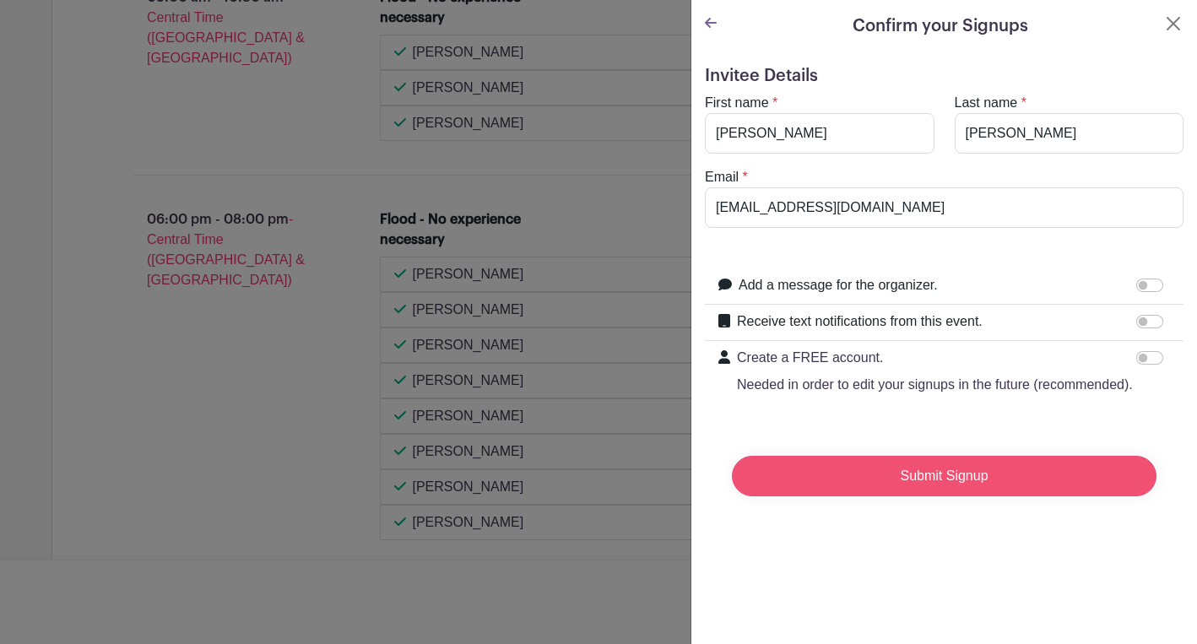
click at [959, 477] on input "Submit Signup" at bounding box center [944, 476] width 425 height 41
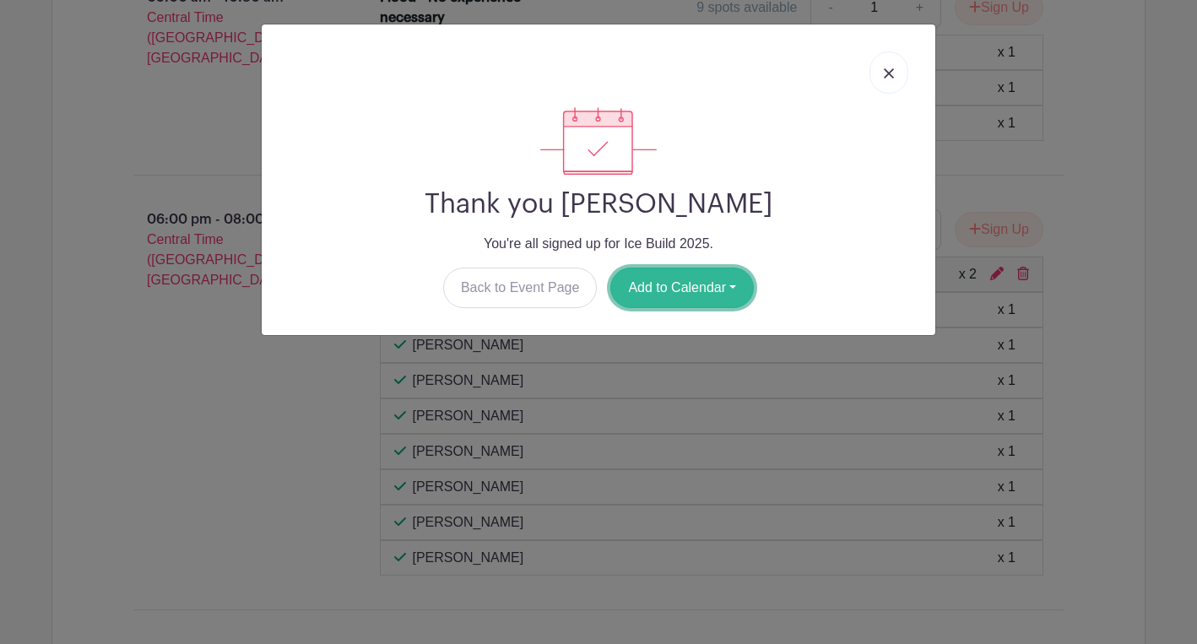
click at [714, 293] on button "Add to Calendar" at bounding box center [683, 288] width 144 height 41
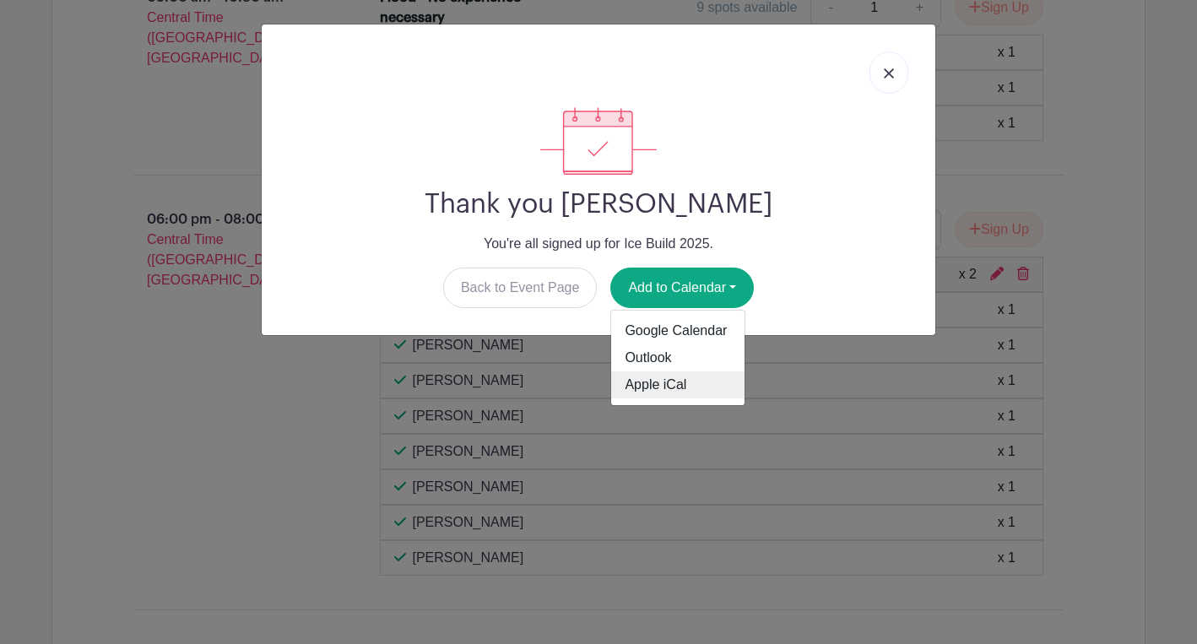
click at [671, 382] on link "Apple iCal" at bounding box center [677, 385] width 133 height 27
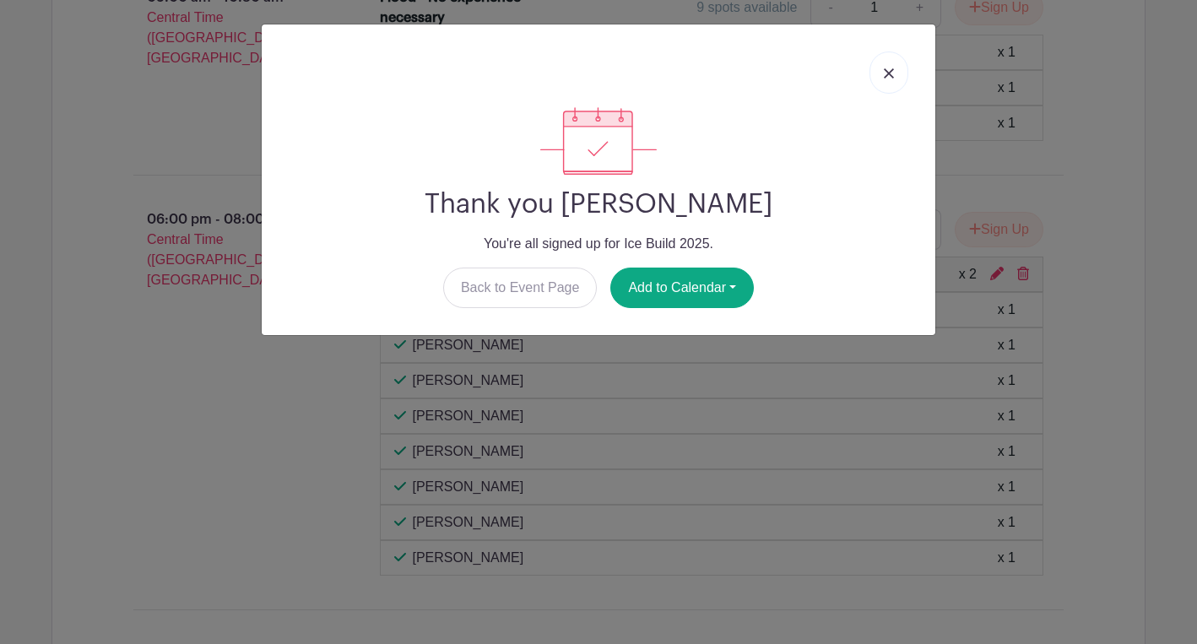
click at [892, 74] on img at bounding box center [889, 73] width 10 height 10
